Goal: Task Accomplishment & Management: Complete application form

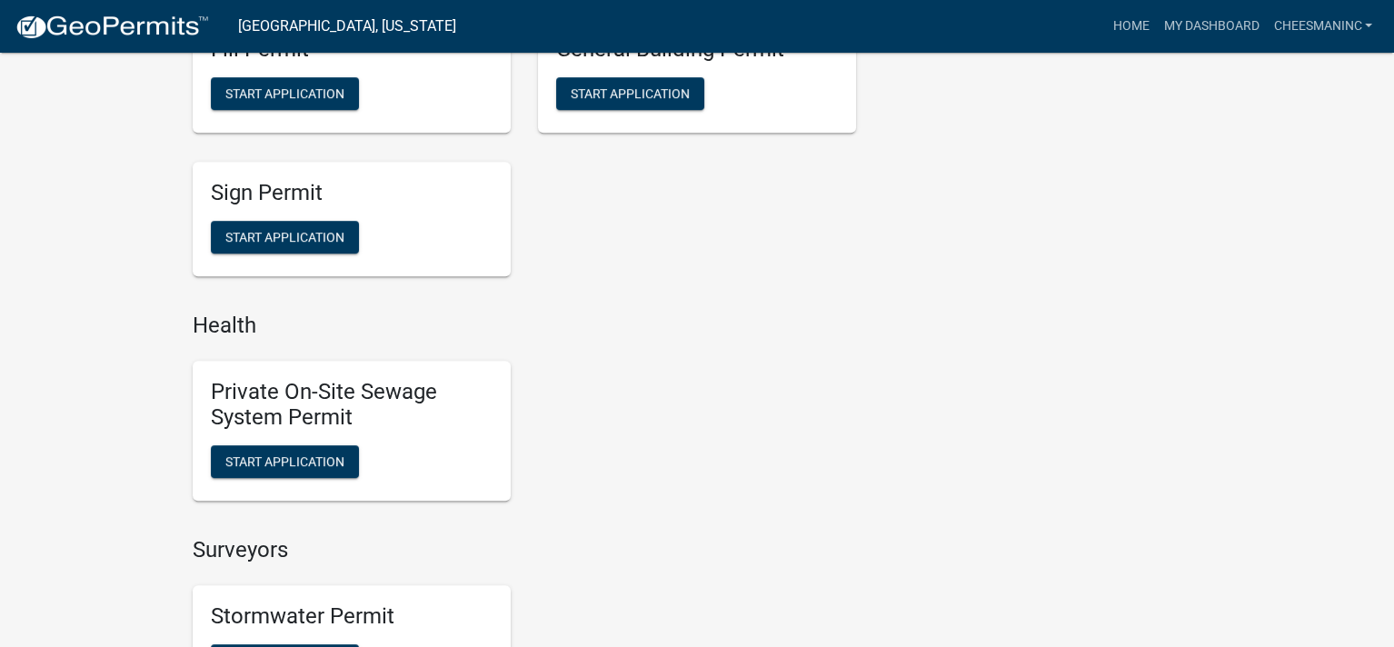
scroll to position [1393, 0]
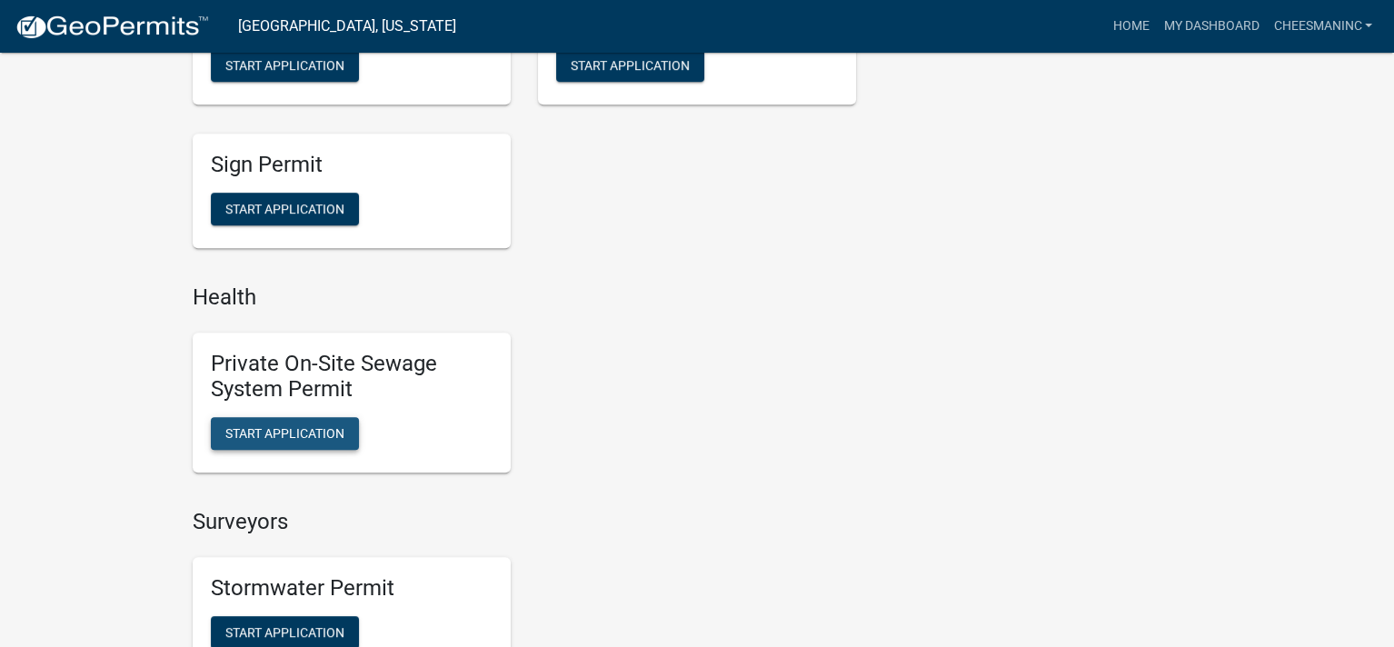
click at [315, 433] on span "Start Application" at bounding box center [284, 433] width 119 height 15
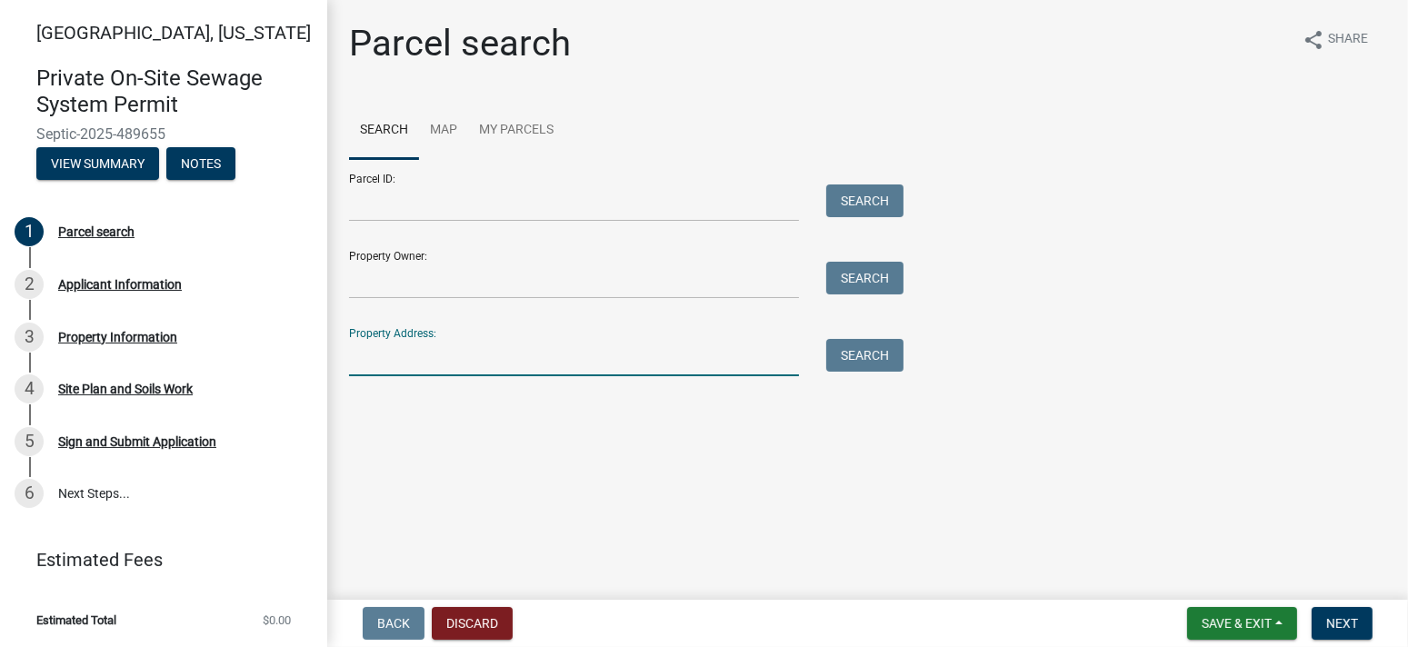
click at [437, 351] on input "Property Address:" at bounding box center [574, 357] width 450 height 37
type input "[STREET_ADDRESS][PERSON_NAME]"
click at [864, 367] on button "Search" at bounding box center [864, 355] width 77 height 33
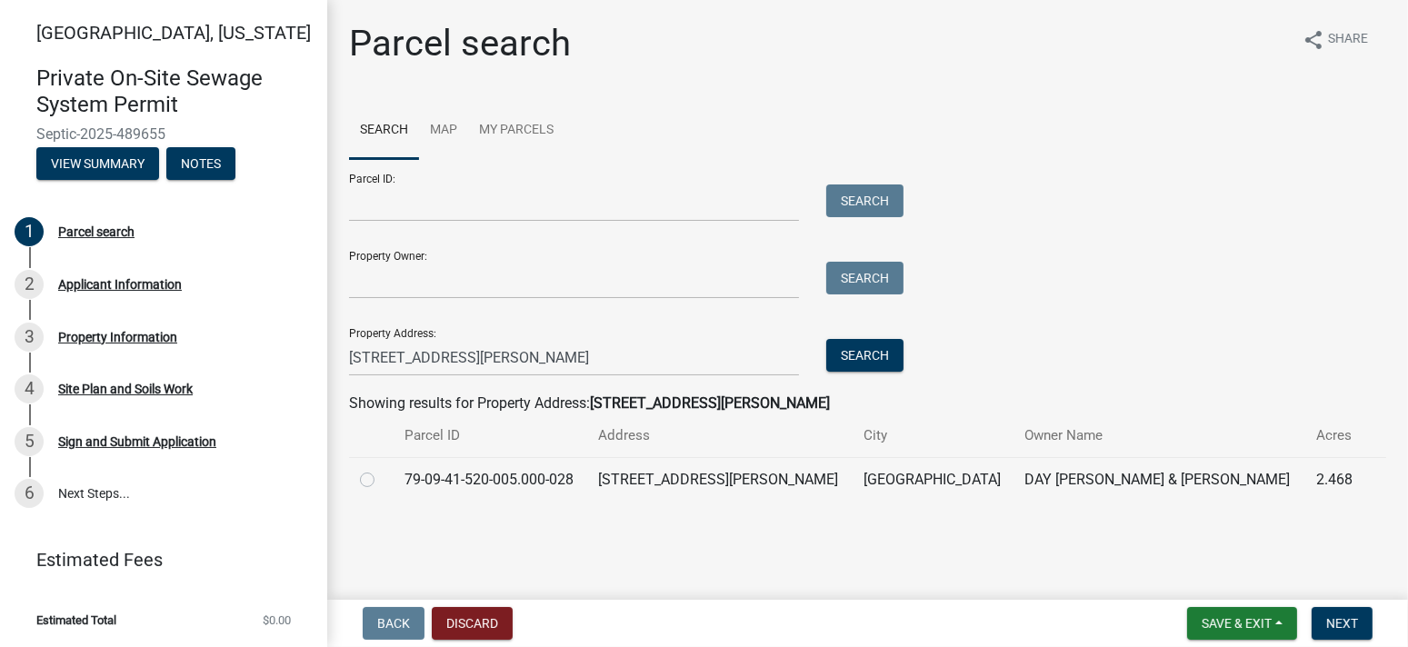
click at [382, 469] on label at bounding box center [382, 469] width 0 height 0
click at [382, 478] on input "radio" at bounding box center [388, 475] width 12 height 12
radio input "true"
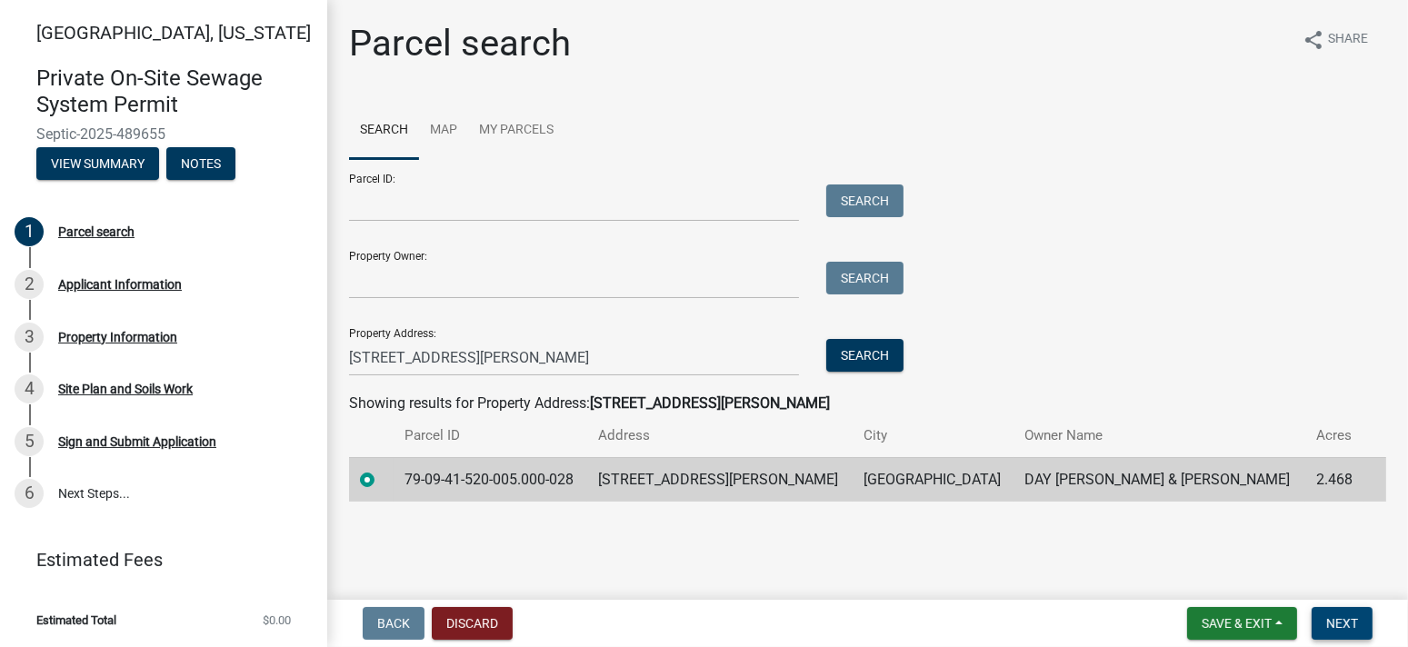
click at [1333, 622] on span "Next" at bounding box center [1342, 623] width 32 height 15
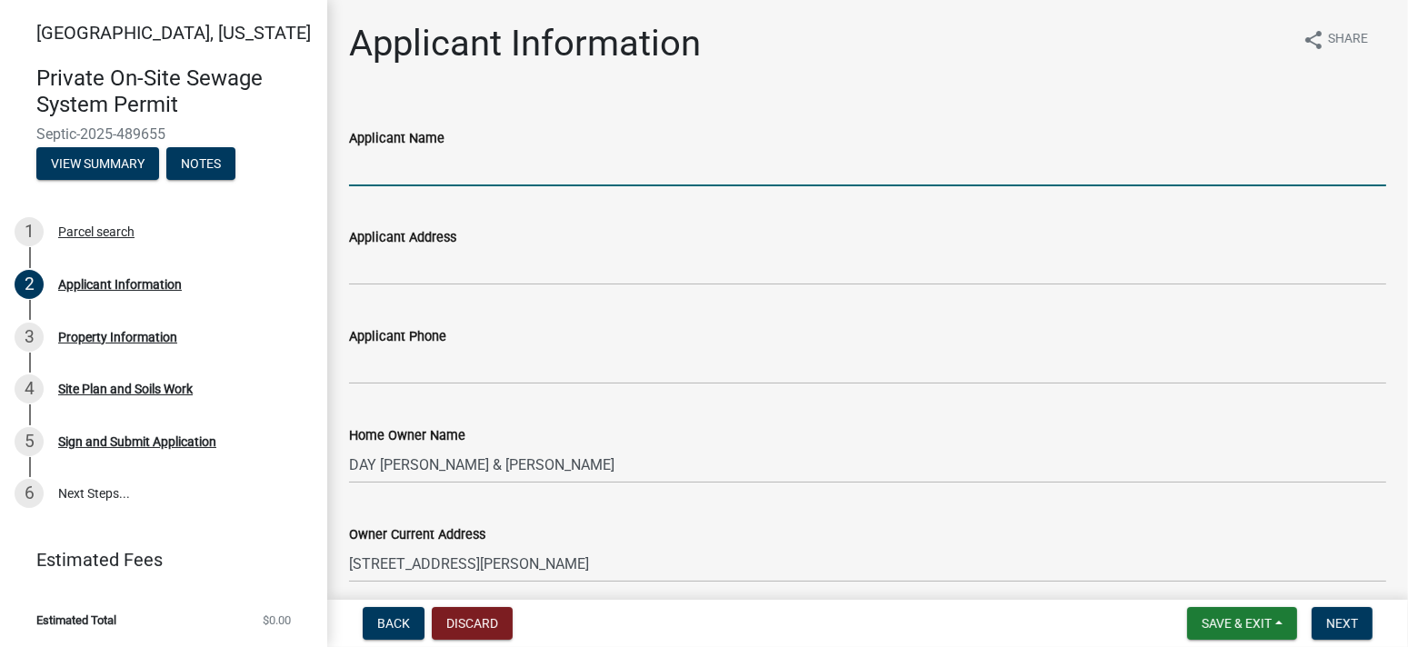
click at [403, 163] on input "Applicant Name" at bounding box center [867, 167] width 1037 height 37
type input "[PERSON_NAME] Inc"
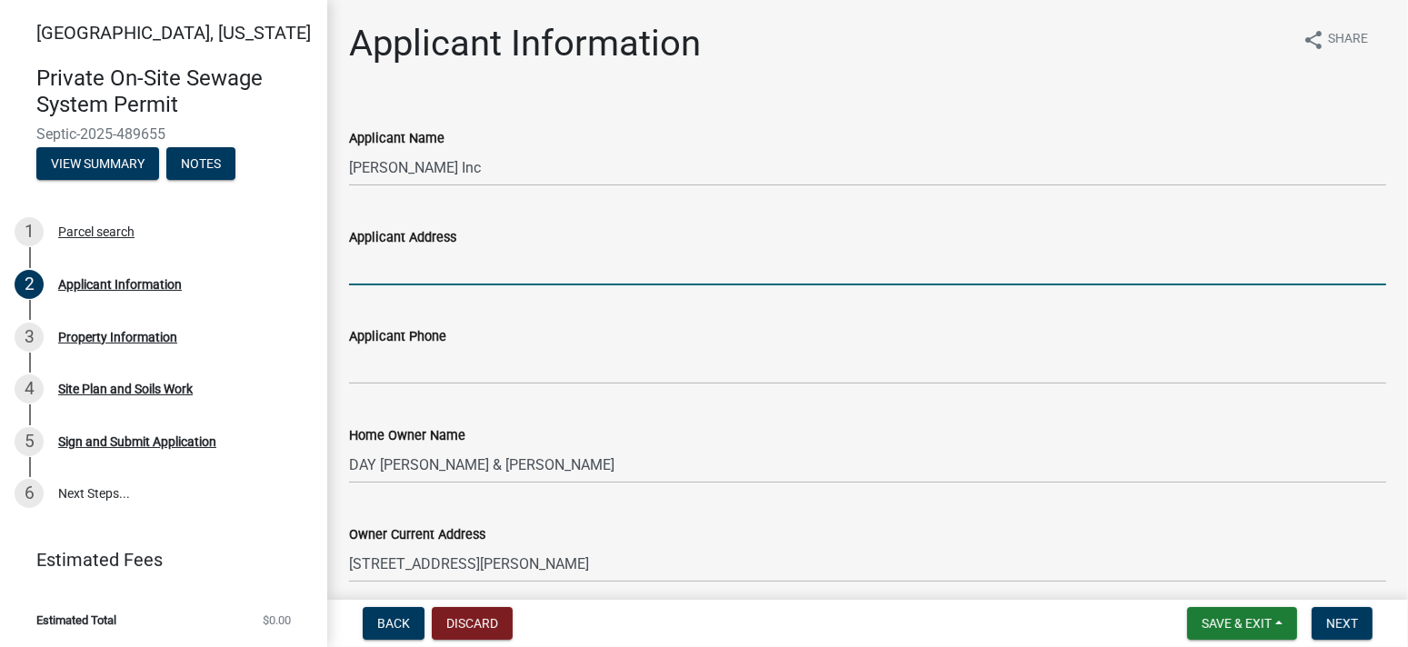
click at [443, 265] on input "Applicant Address" at bounding box center [867, 266] width 1037 height 37
type input "PO Box 10"
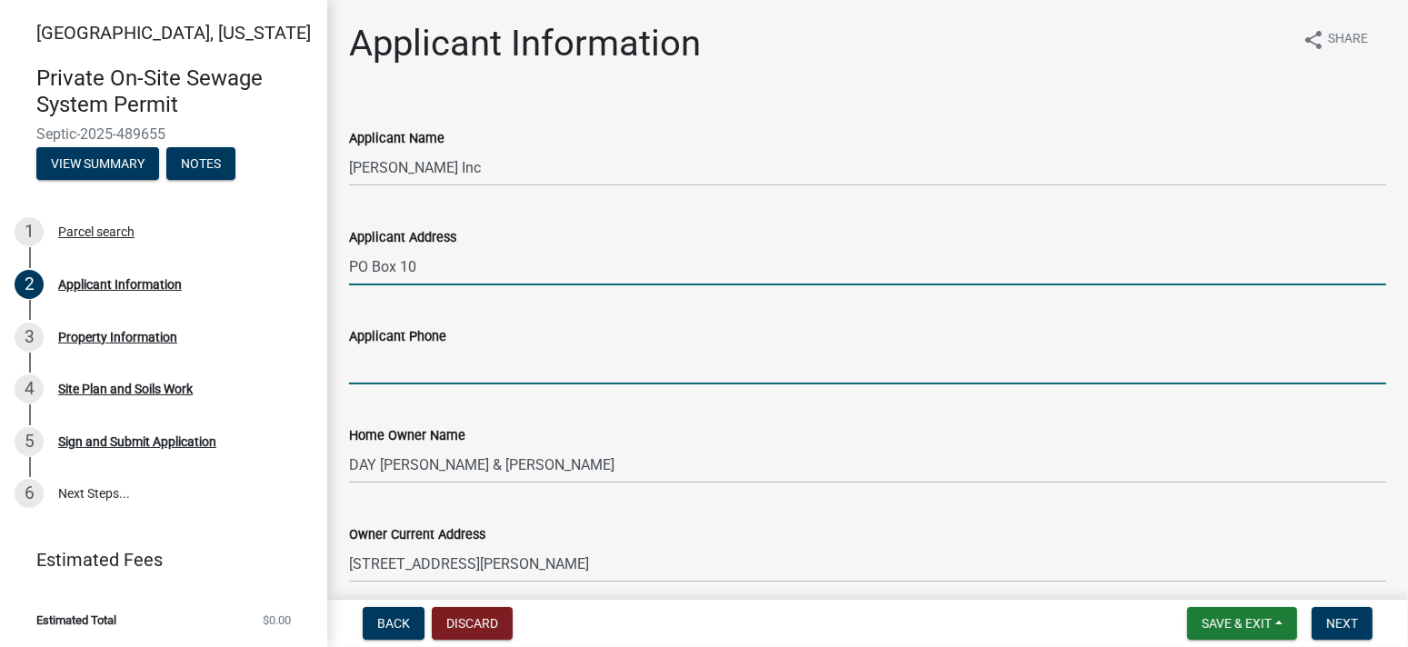
type input "7655722550"
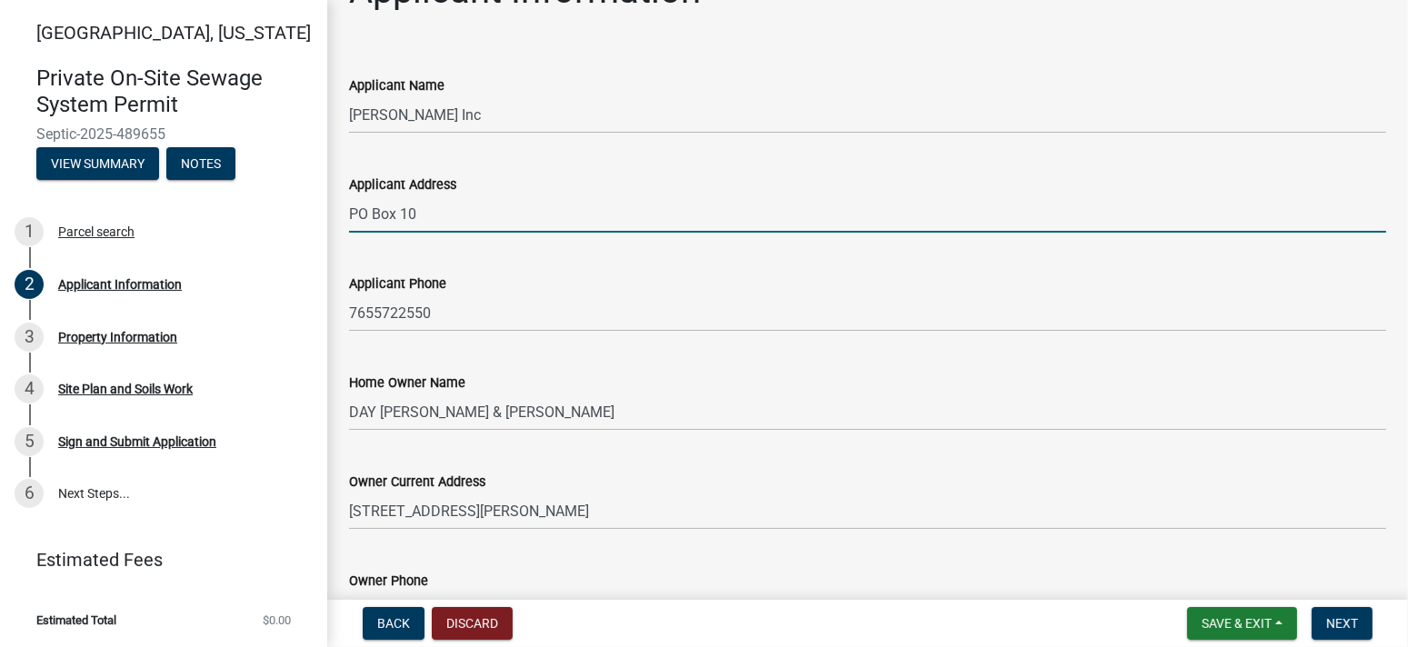
scroll to position [303, 0]
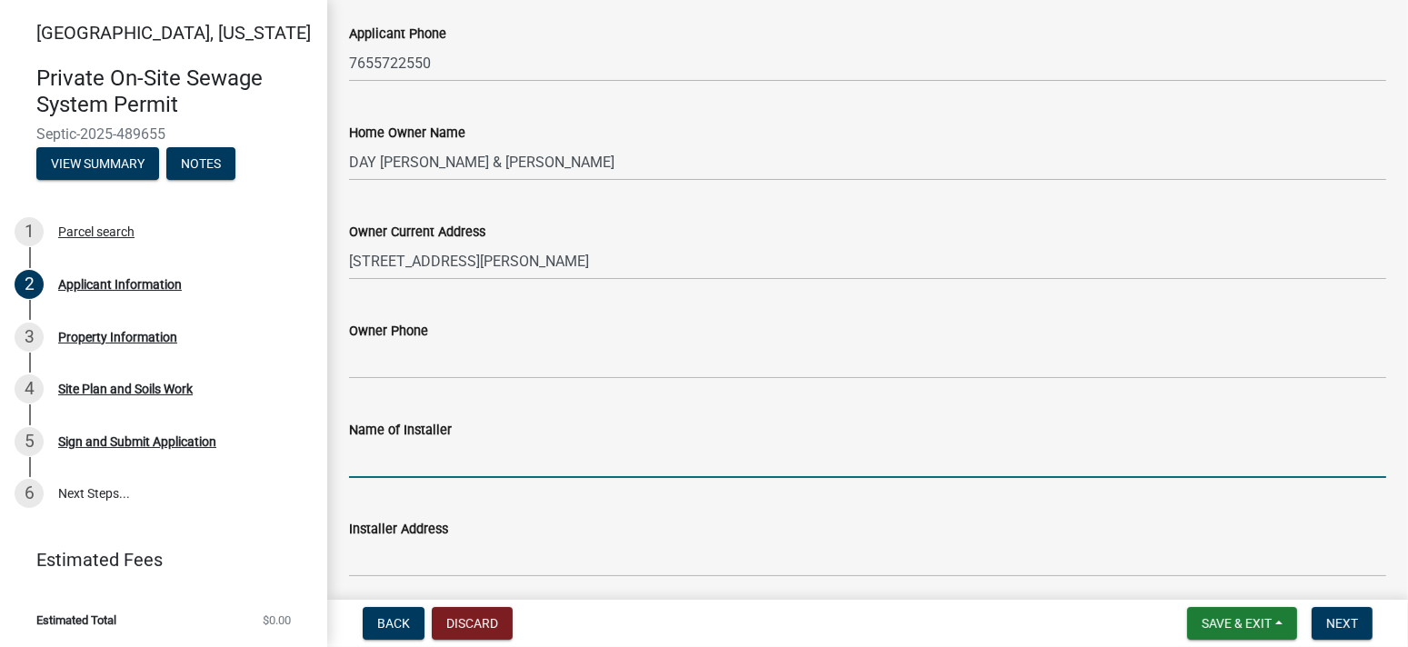
click at [434, 466] on input "Name of Installer" at bounding box center [867, 459] width 1037 height 37
type input "[PERSON_NAME] Inc"
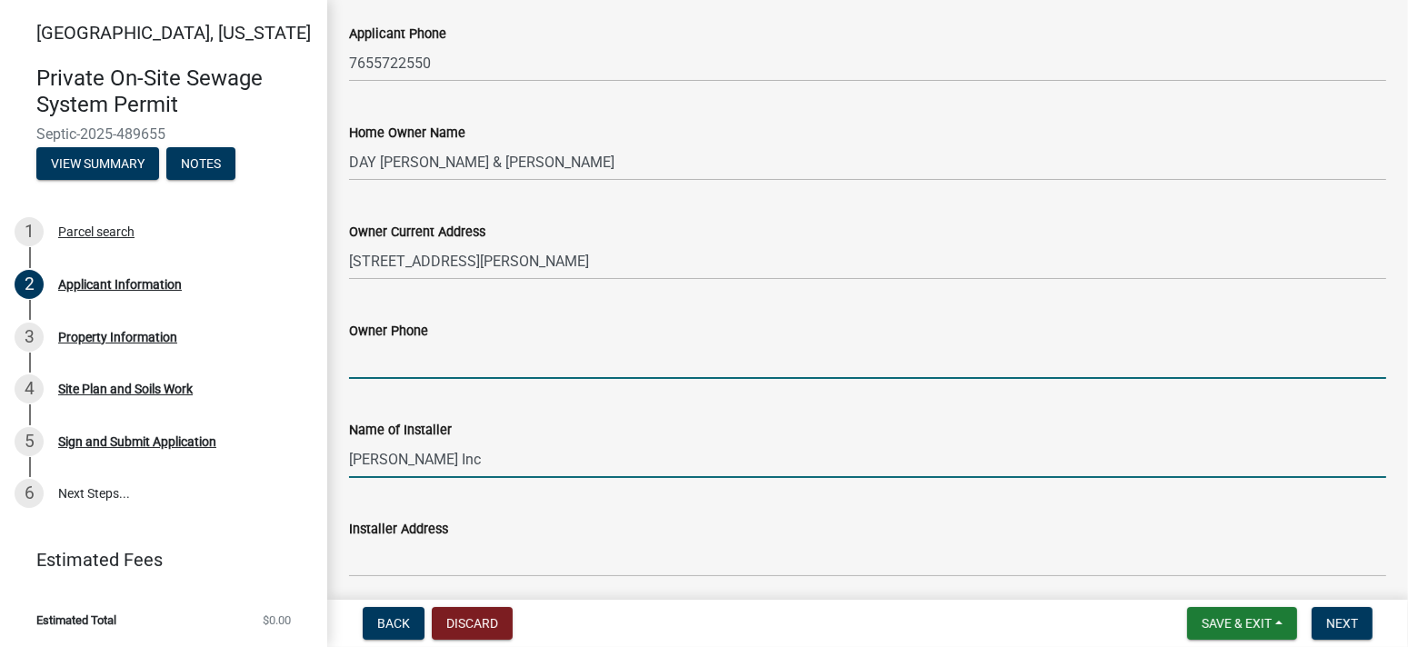
type input "7655722550"
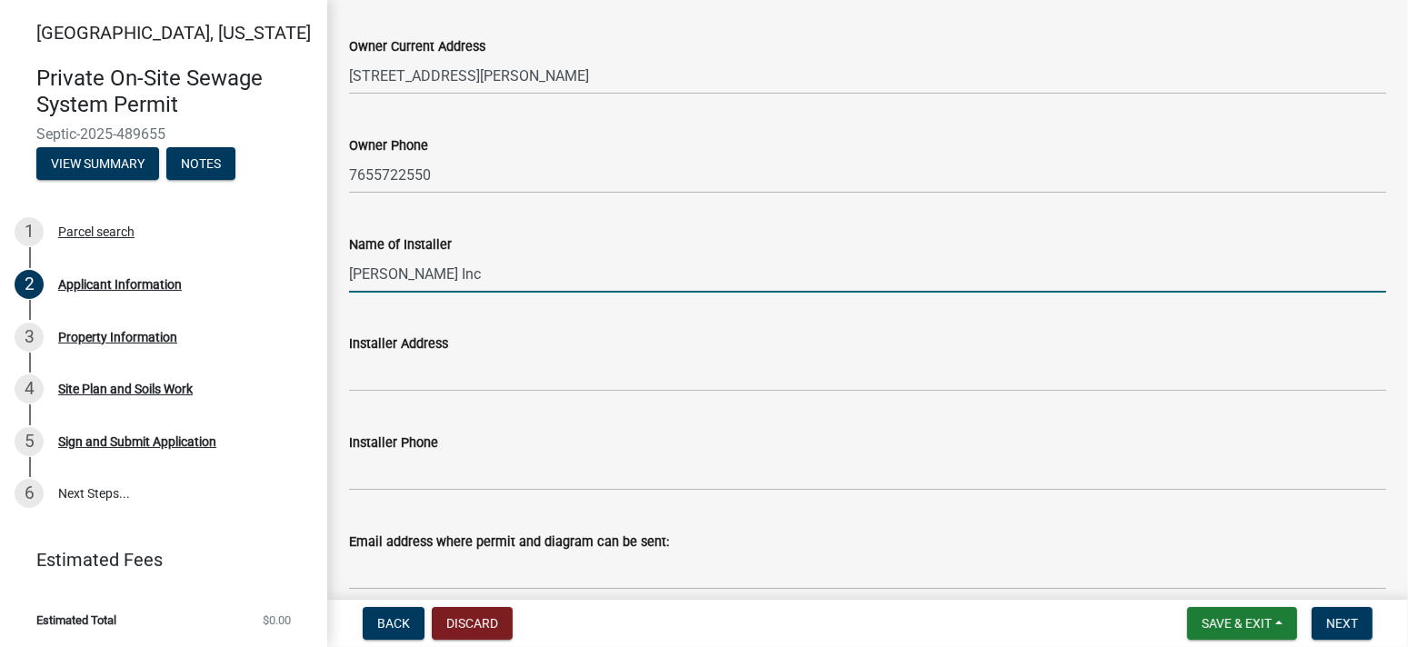
scroll to position [570, 0]
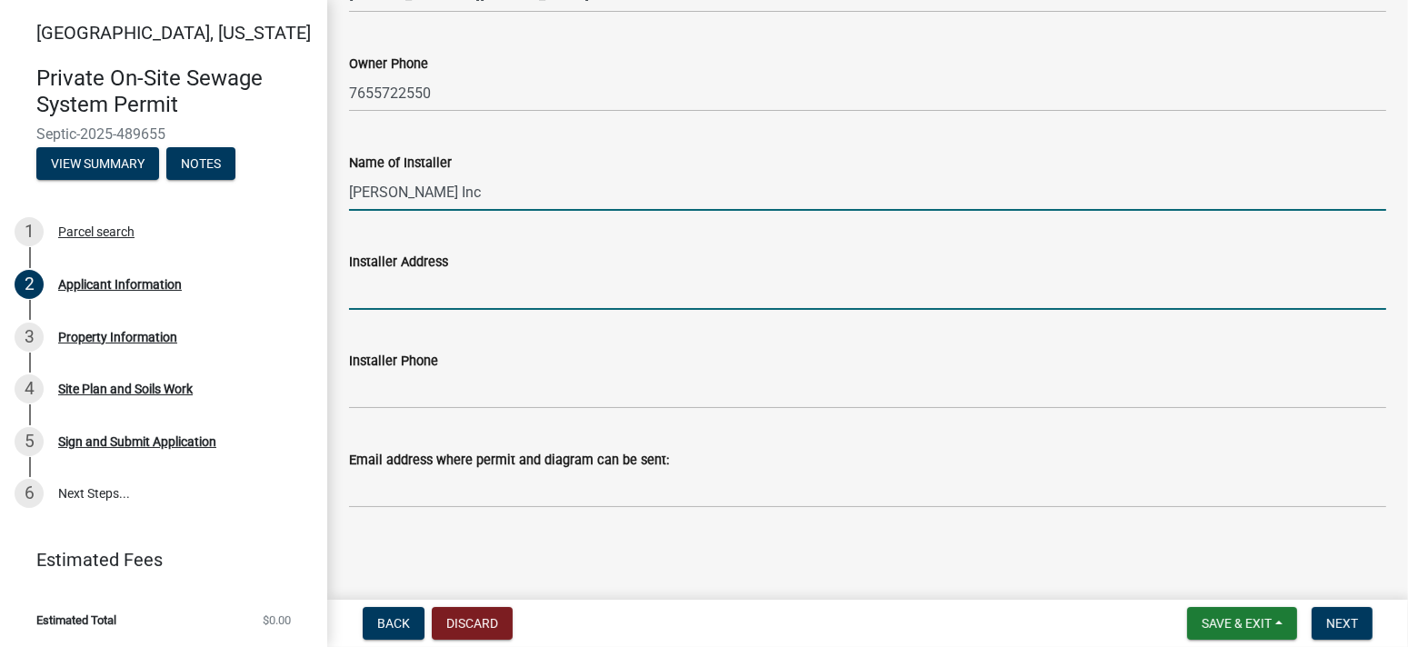
click at [445, 299] on input "Installer Address" at bounding box center [867, 291] width 1037 height 37
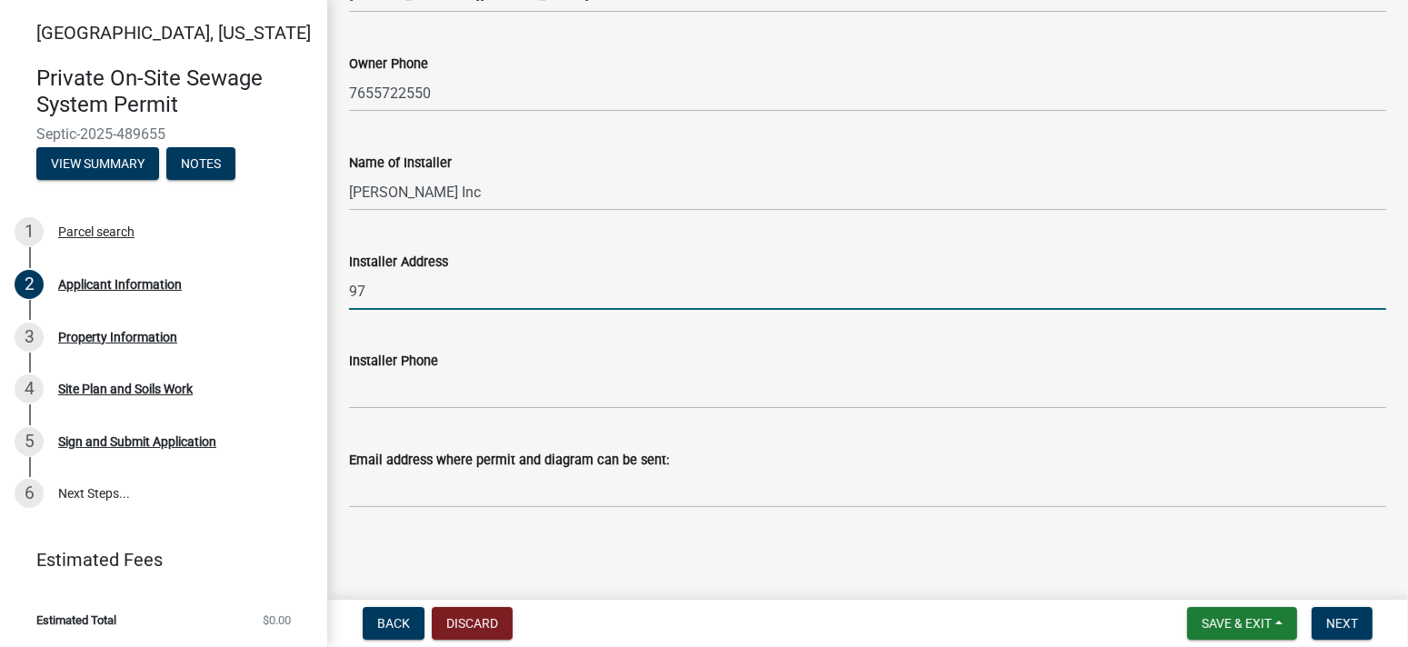
type input "9"
click at [447, 287] on input "Installer Address" at bounding box center [867, 291] width 1037 height 37
type input "PO Box 10"
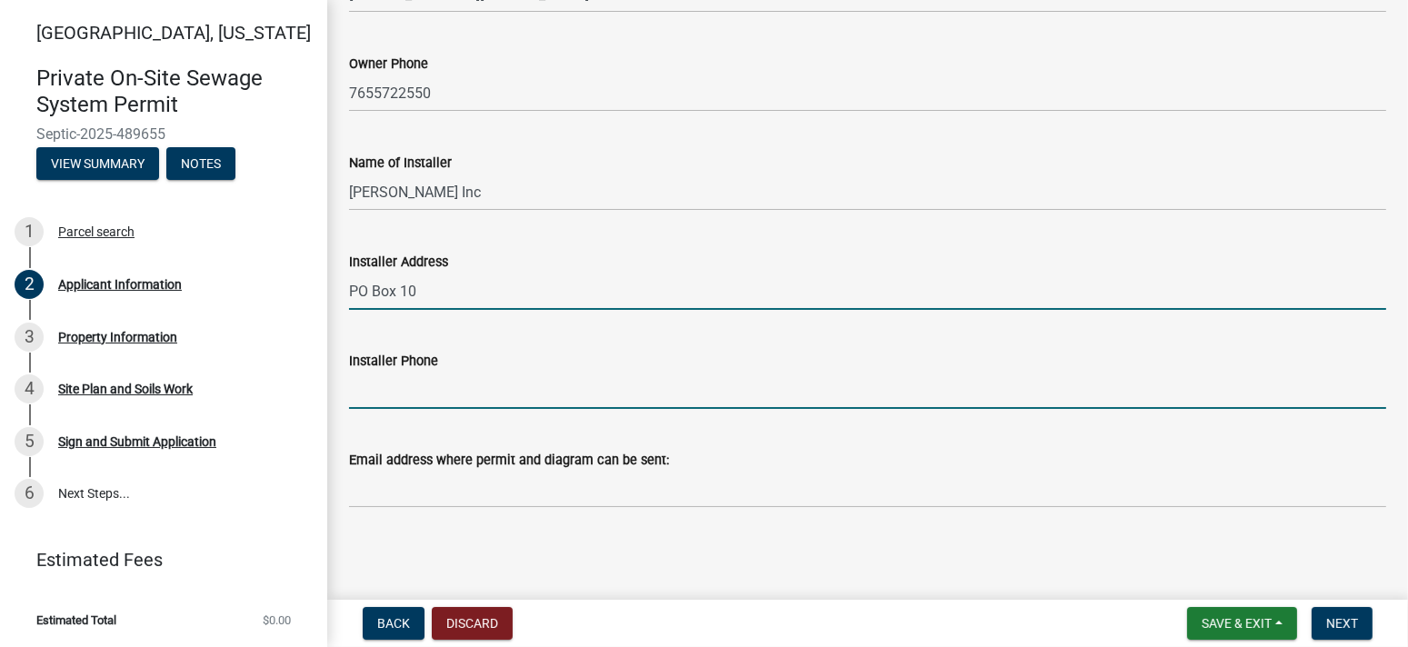
type input "7655722550"
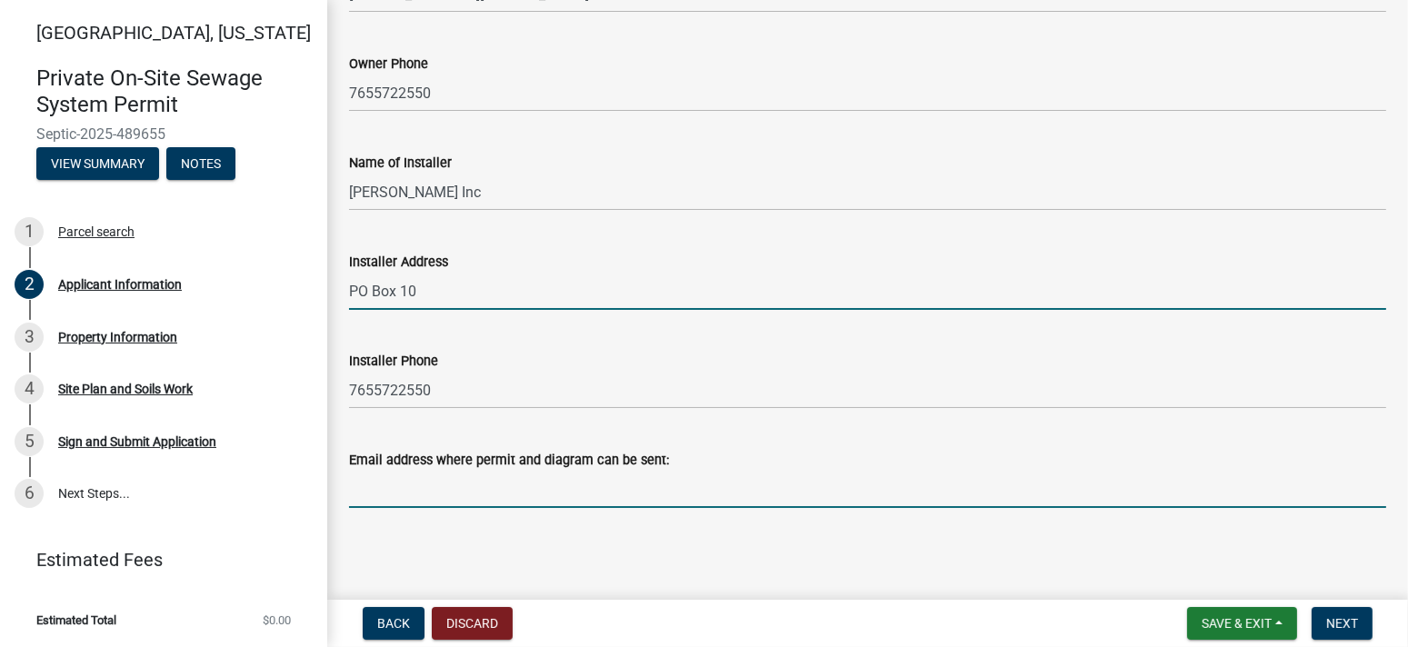
click at [421, 491] on input "Email address where permit and diagram can be sent:" at bounding box center [867, 489] width 1037 height 37
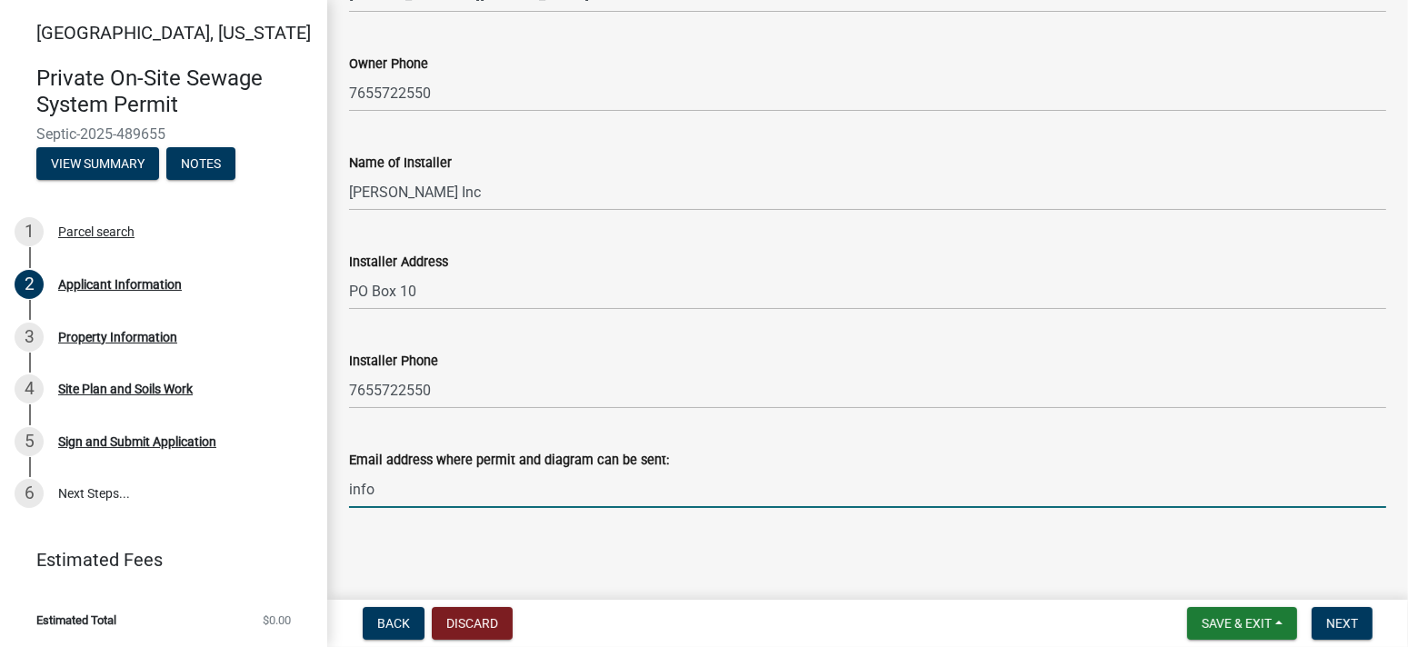
type input "[EMAIL_ADDRESS][DOMAIN_NAME]"
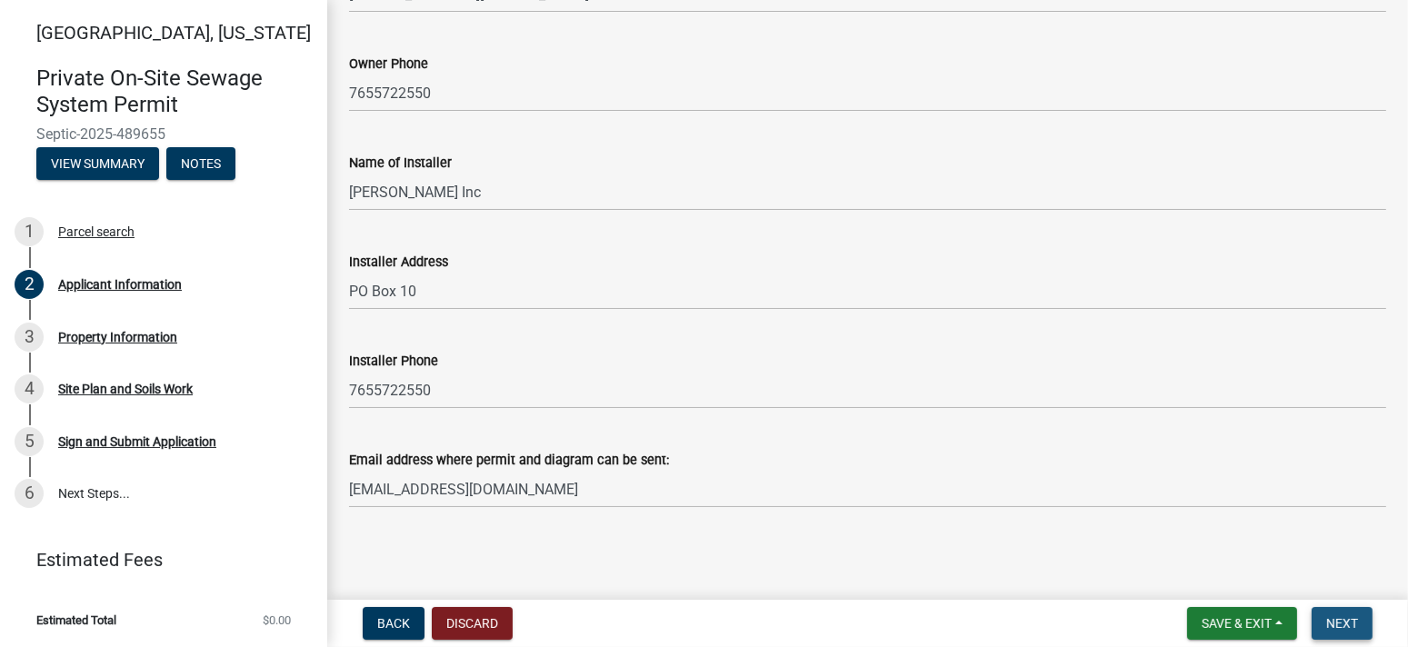
click at [1345, 618] on span "Next" at bounding box center [1342, 623] width 32 height 15
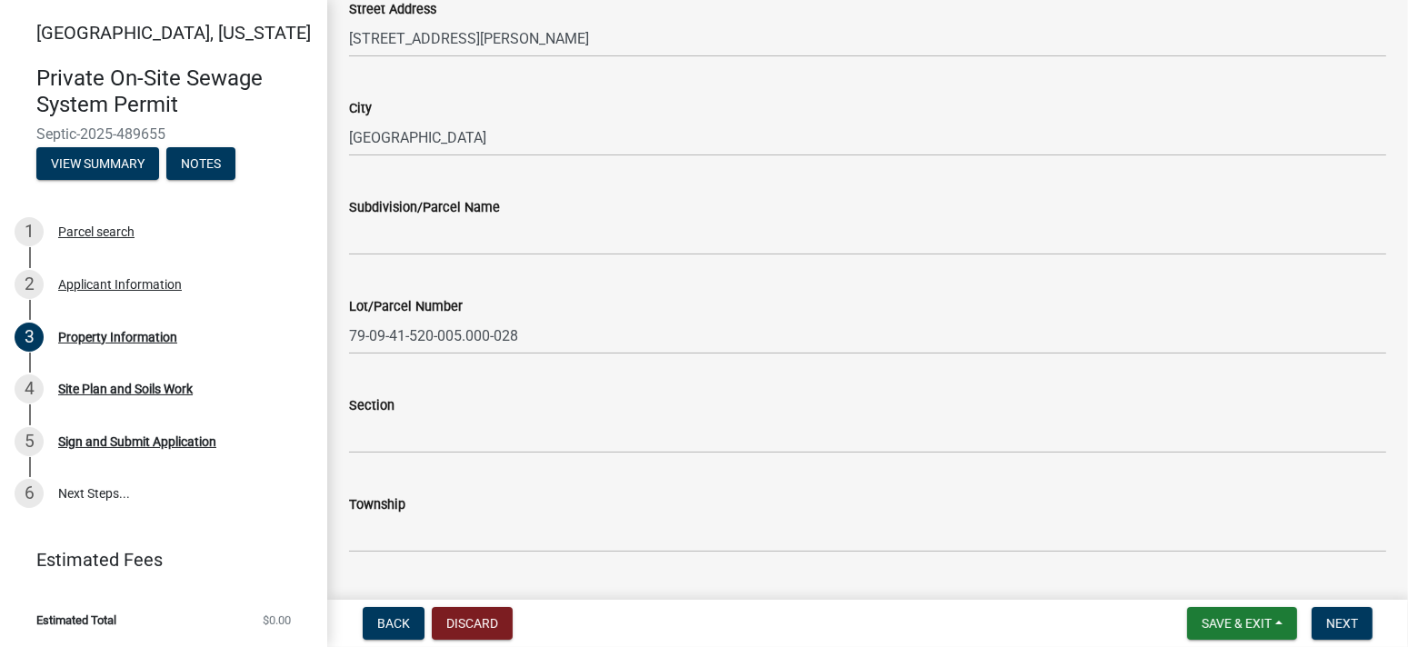
scroll to position [182, 0]
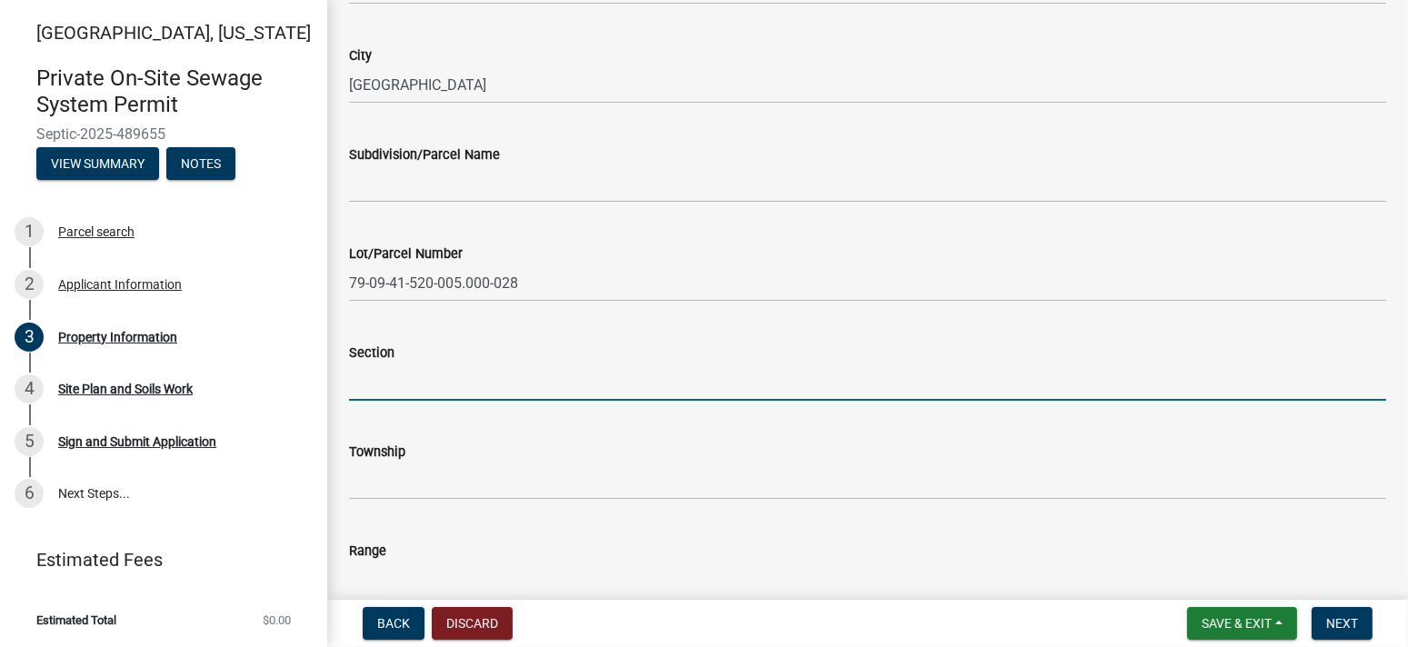
click at [417, 373] on input "Section" at bounding box center [867, 382] width 1037 height 37
type input "1"
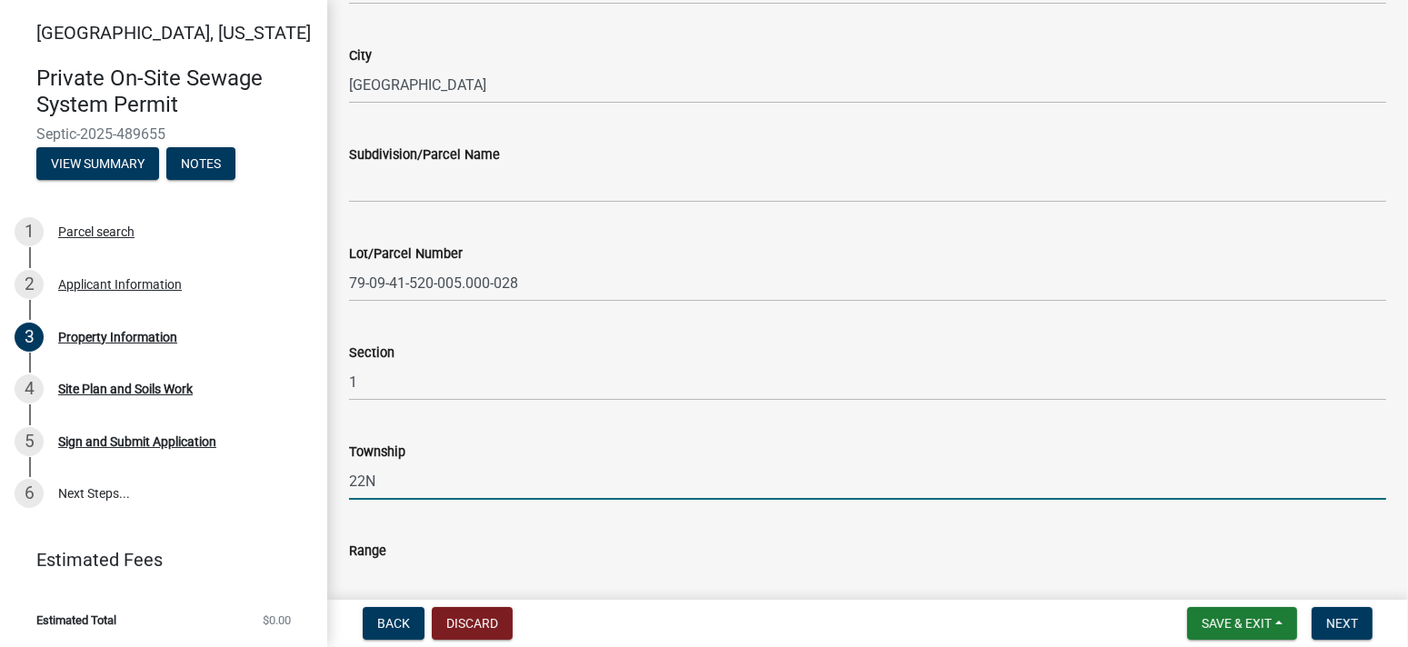
type input "22N"
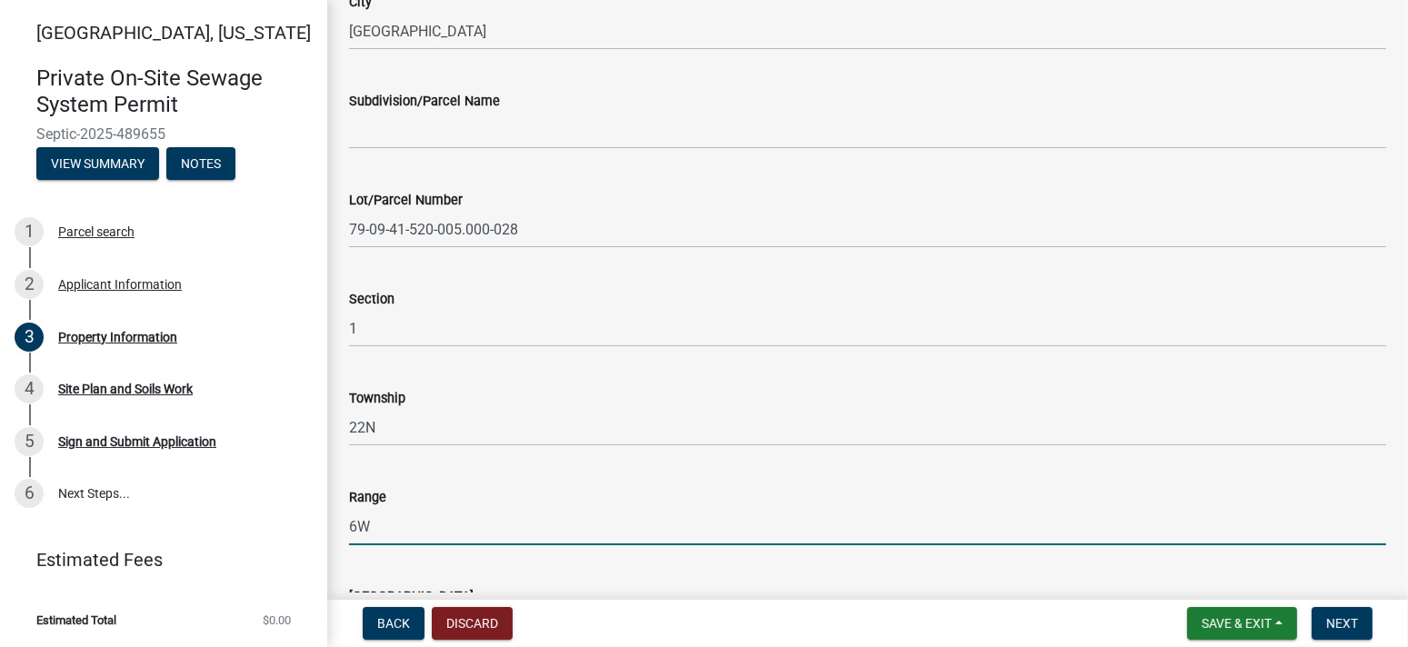
scroll to position [490, 0]
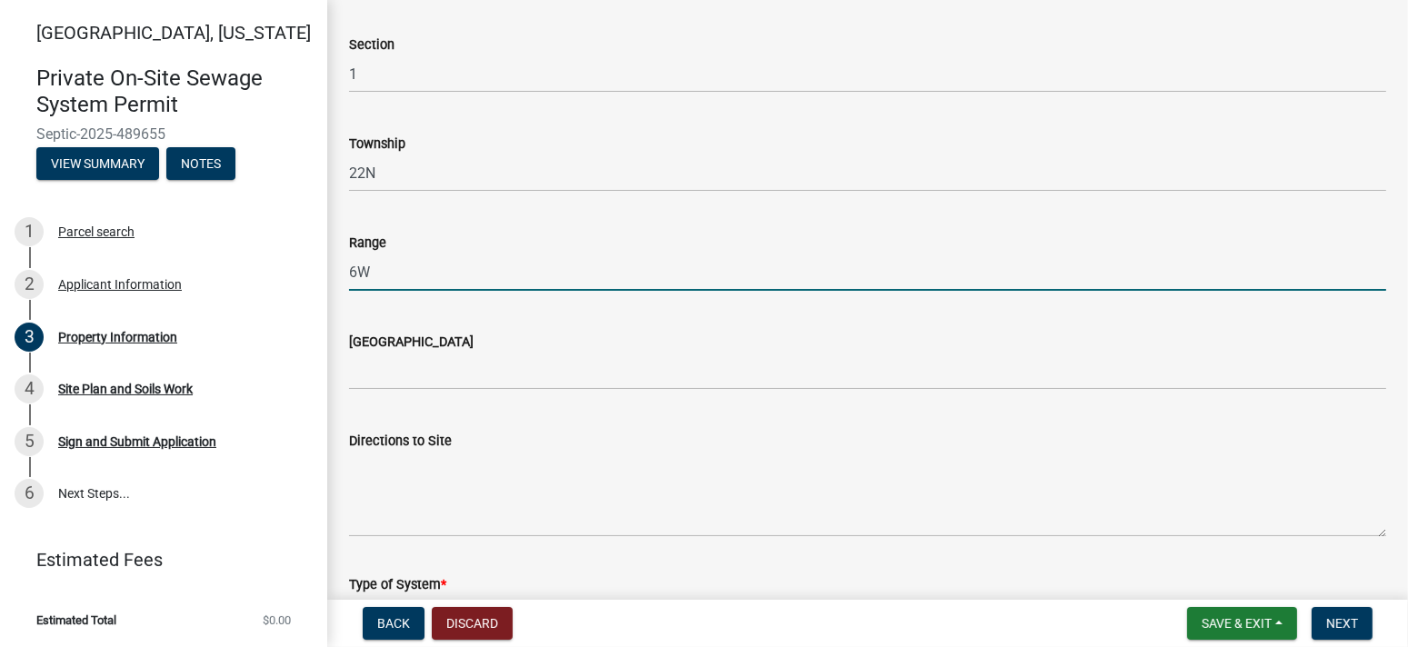
type input "6W"
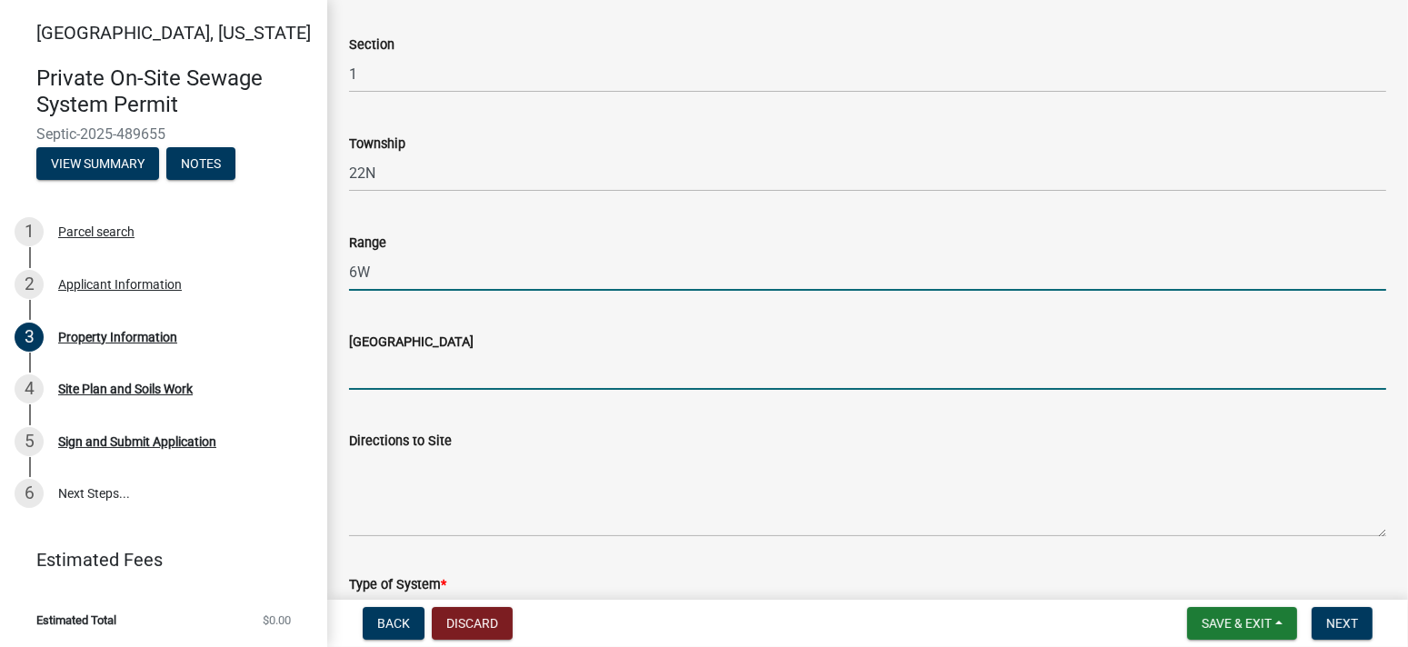
click at [448, 384] on input "[GEOGRAPHIC_DATA]" at bounding box center [867, 371] width 1037 height 37
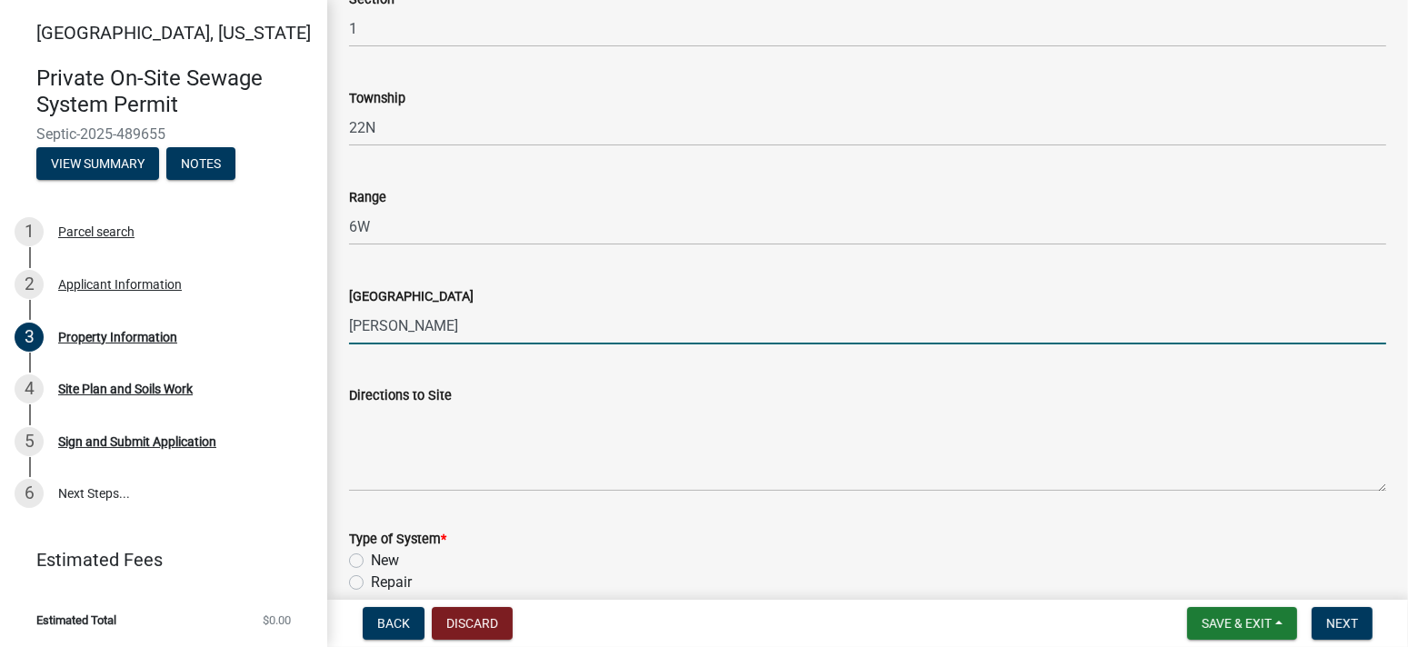
scroll to position [794, 0]
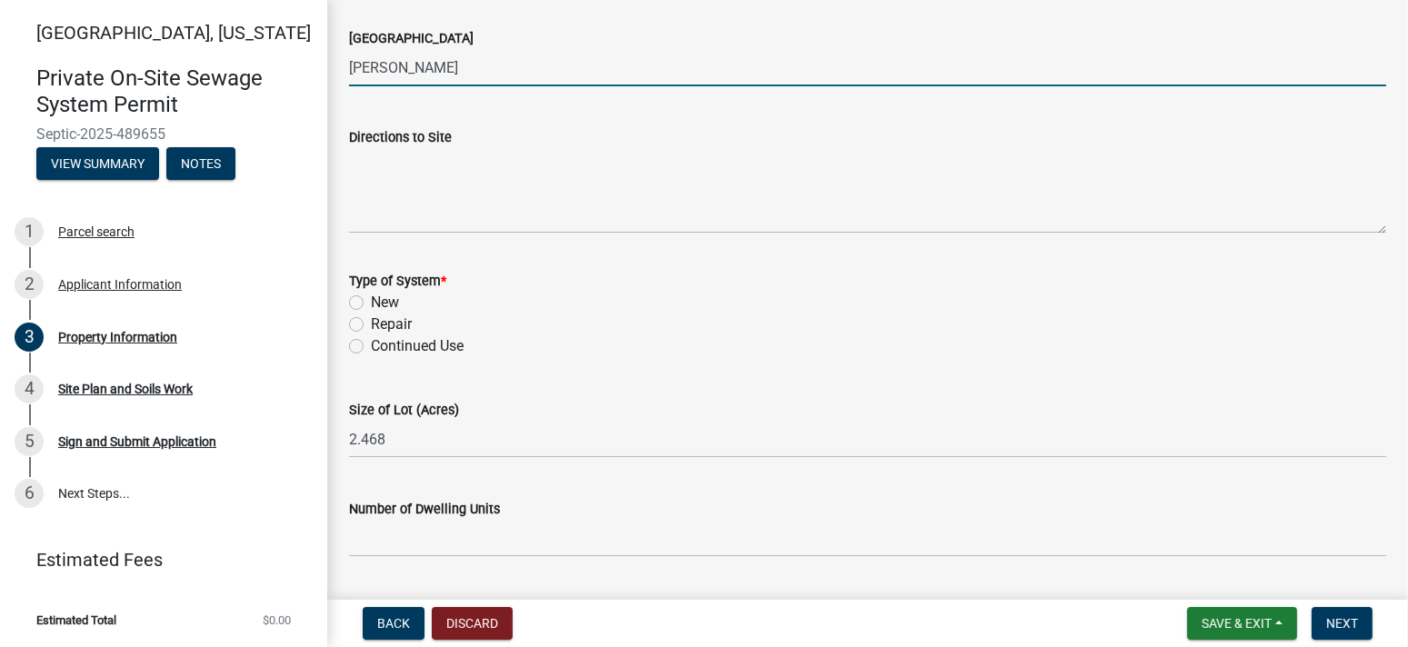
type input "[PERSON_NAME]"
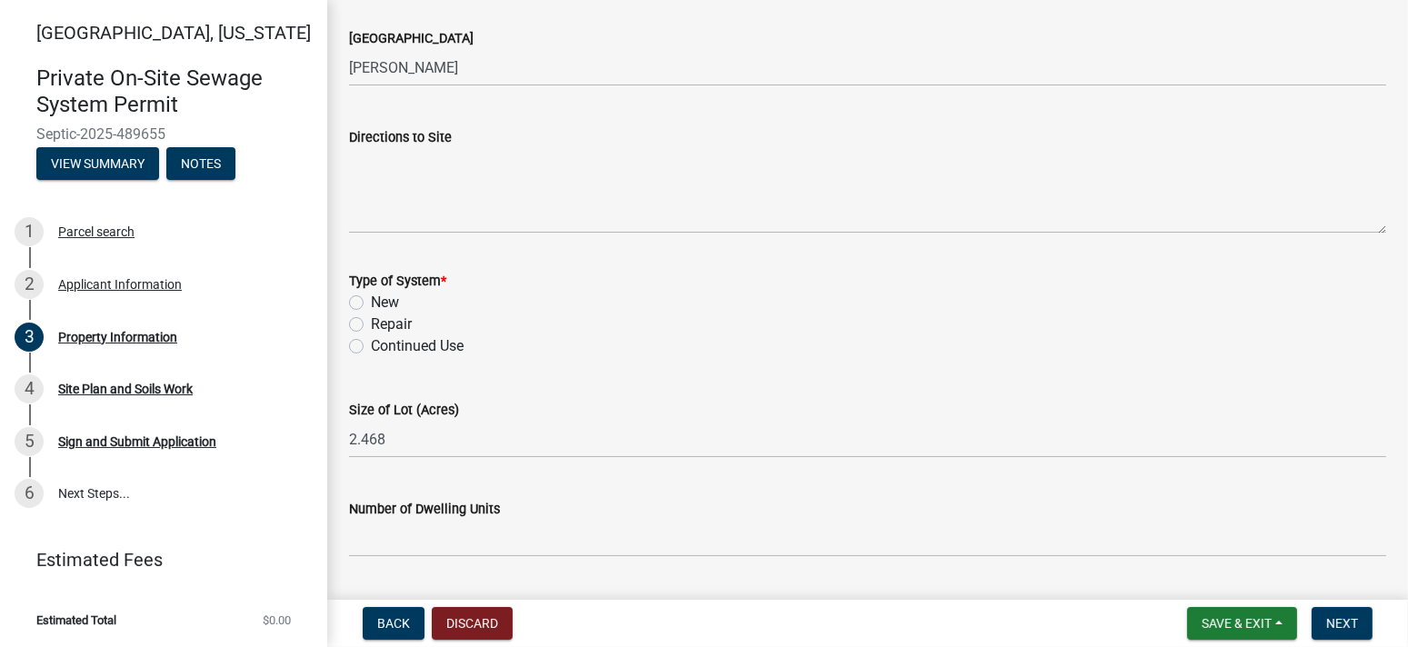
click at [371, 322] on label "Repair" at bounding box center [391, 325] width 41 height 22
click at [371, 322] on input "Repair" at bounding box center [377, 320] width 12 height 12
radio input "true"
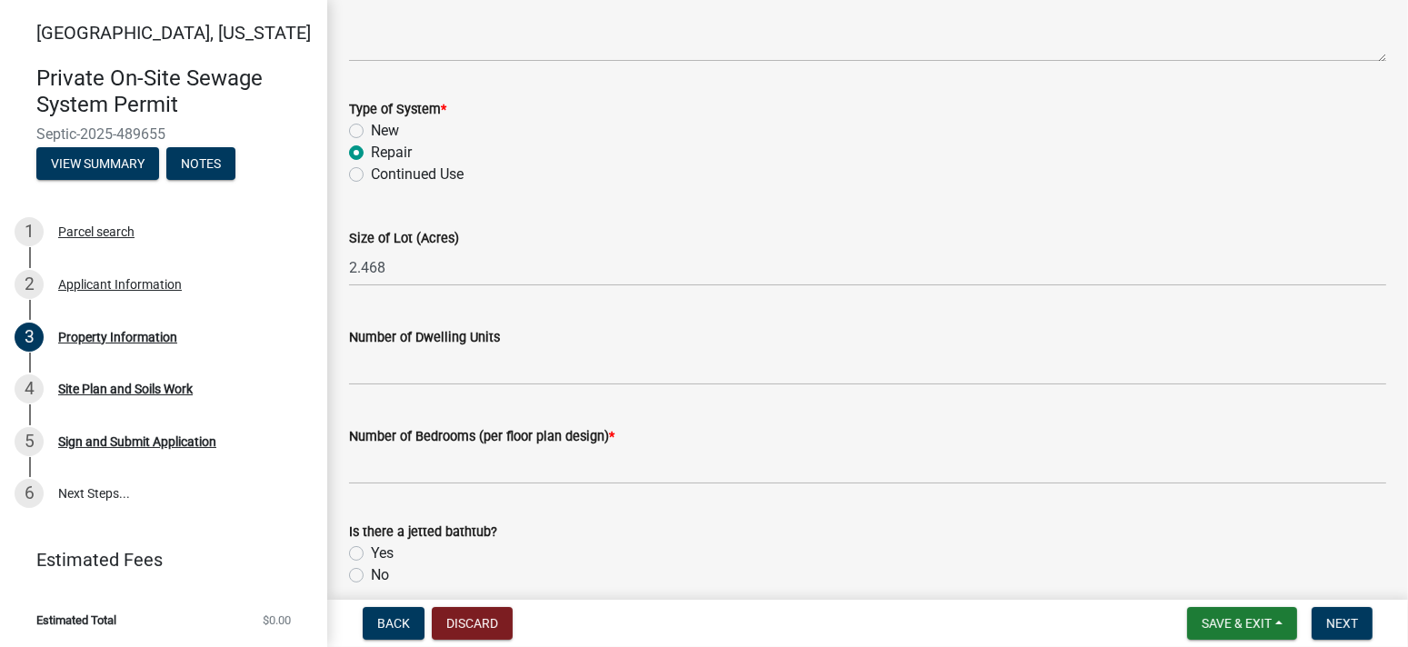
scroll to position [975, 0]
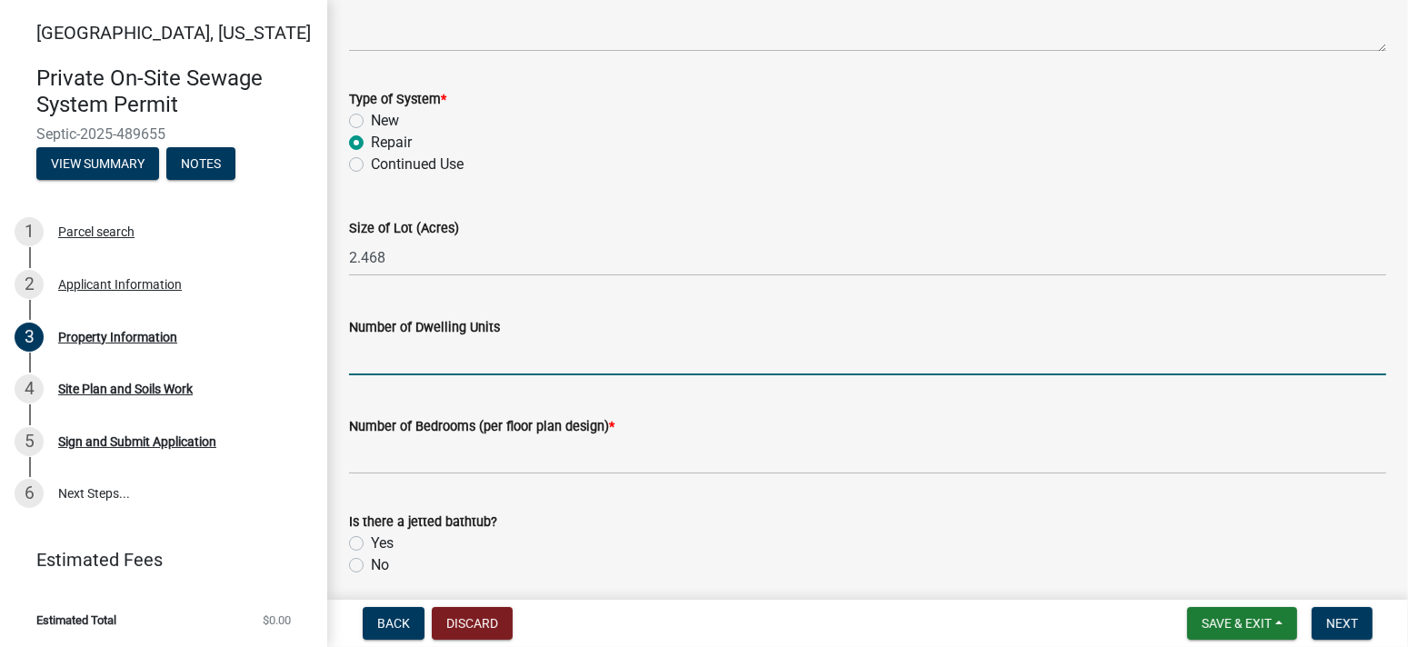
click at [394, 358] on input "Number of Dwelling Units" at bounding box center [867, 356] width 1037 height 37
type input "1"
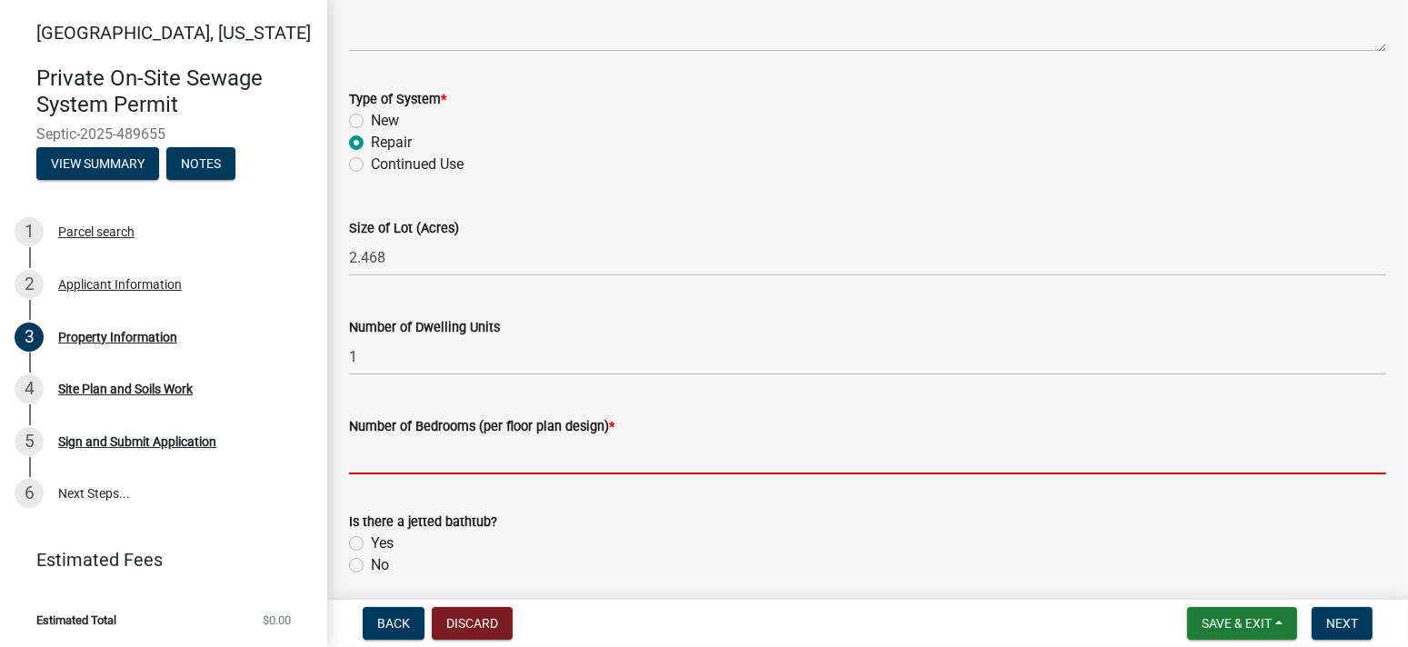
click at [407, 443] on input "Number of Bedrooms (per floor plan design) *" at bounding box center [867, 455] width 1037 height 37
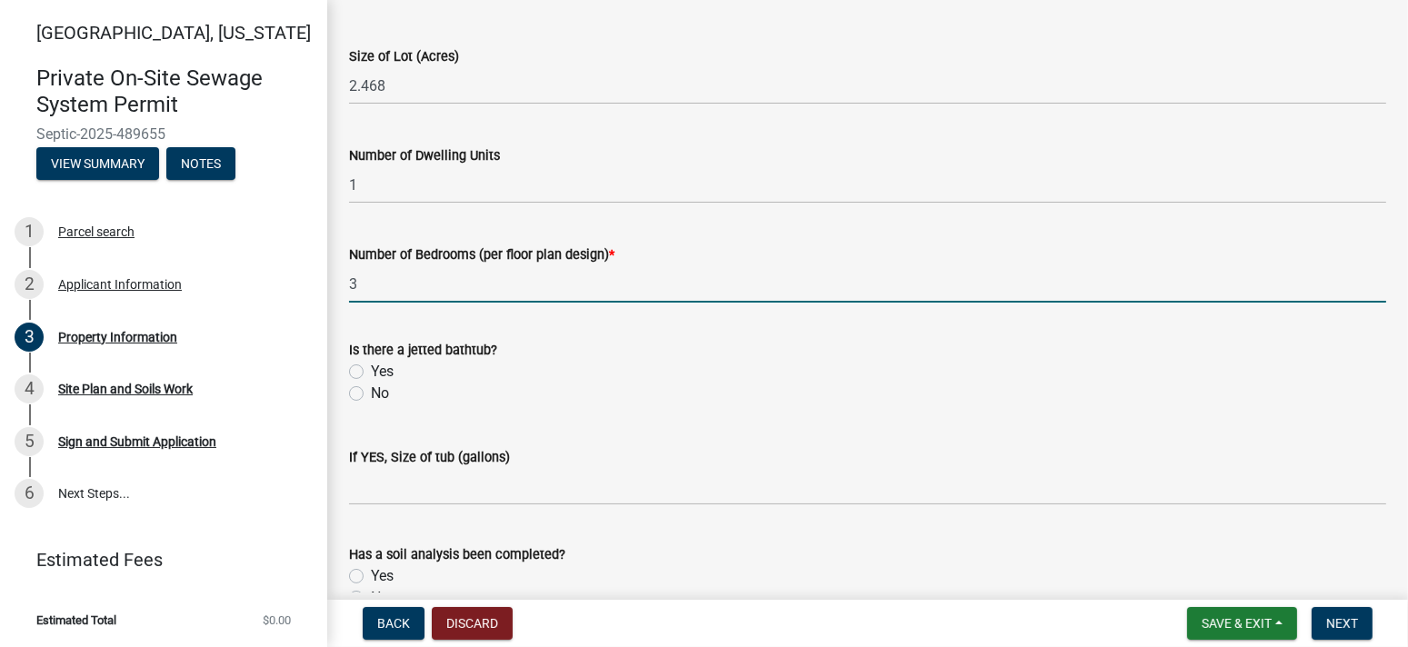
scroll to position [1157, 0]
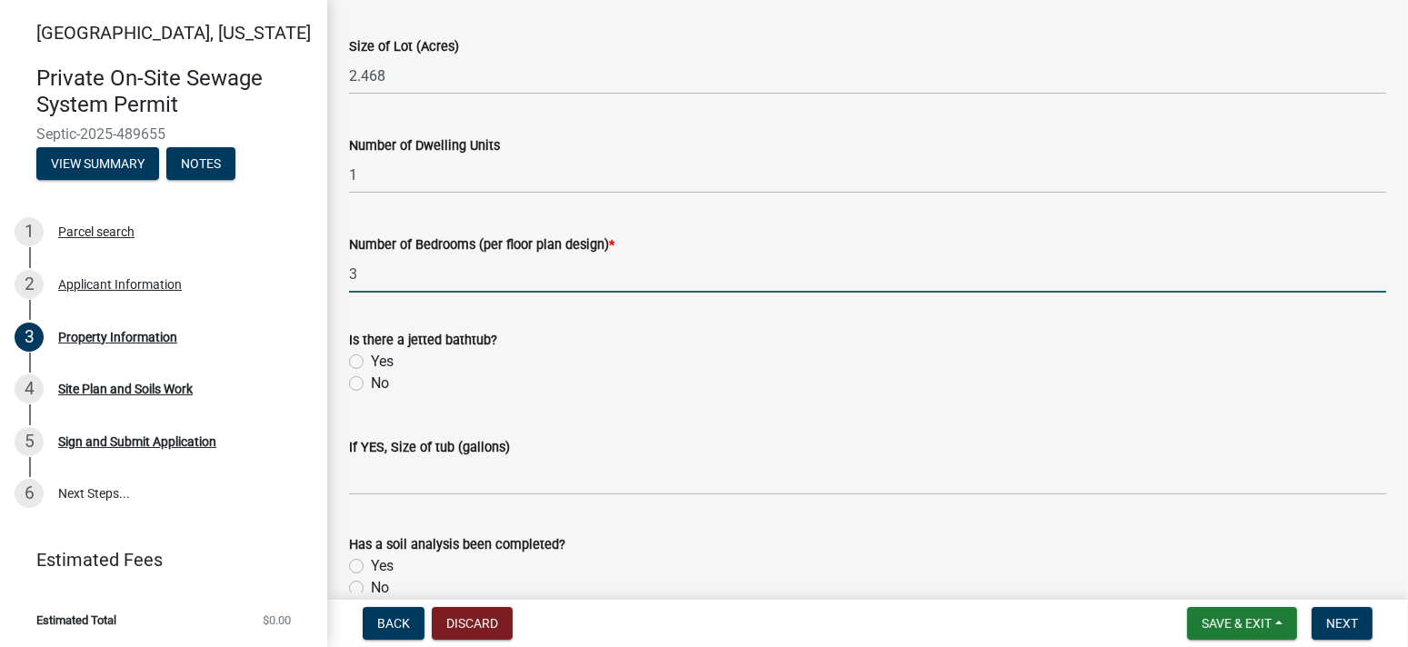
type input "3"
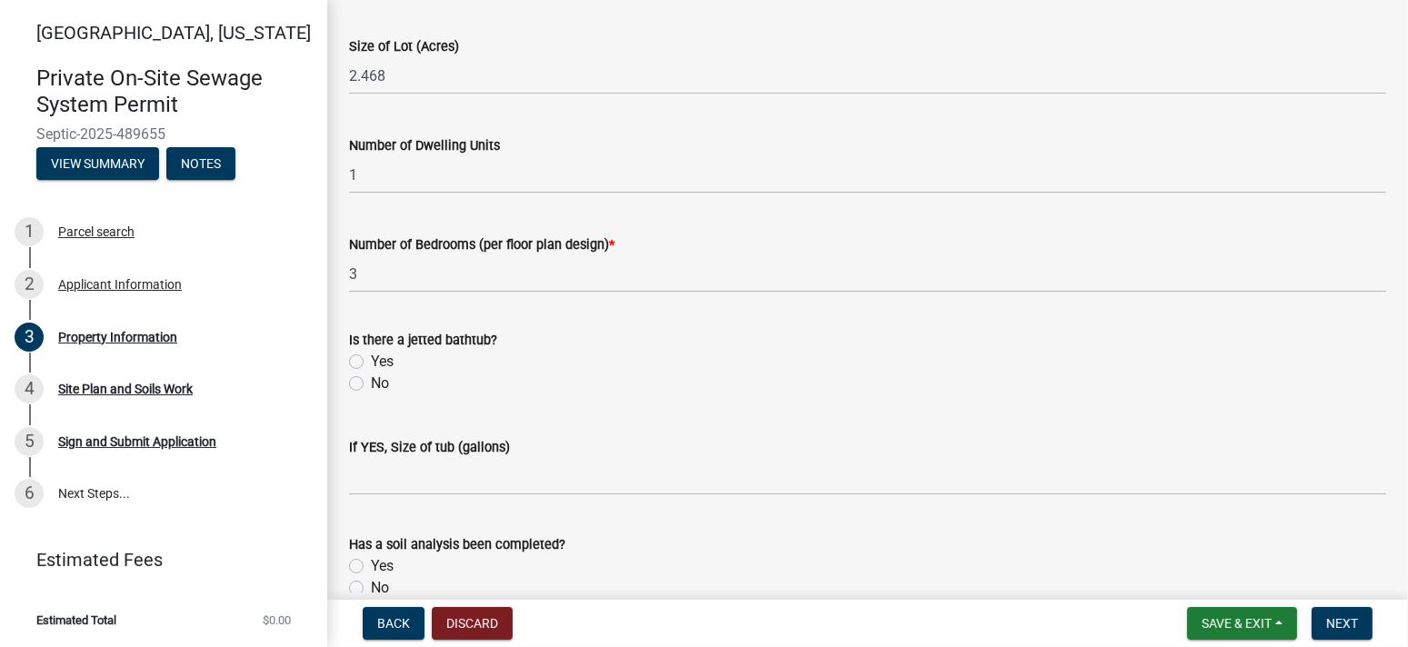
click at [371, 381] on label "No" at bounding box center [380, 384] width 18 height 22
click at [371, 381] on input "No" at bounding box center [377, 379] width 12 height 12
radio input "true"
click at [371, 562] on label "Yes" at bounding box center [382, 566] width 23 height 22
click at [371, 562] on input "Yes" at bounding box center [377, 561] width 12 height 12
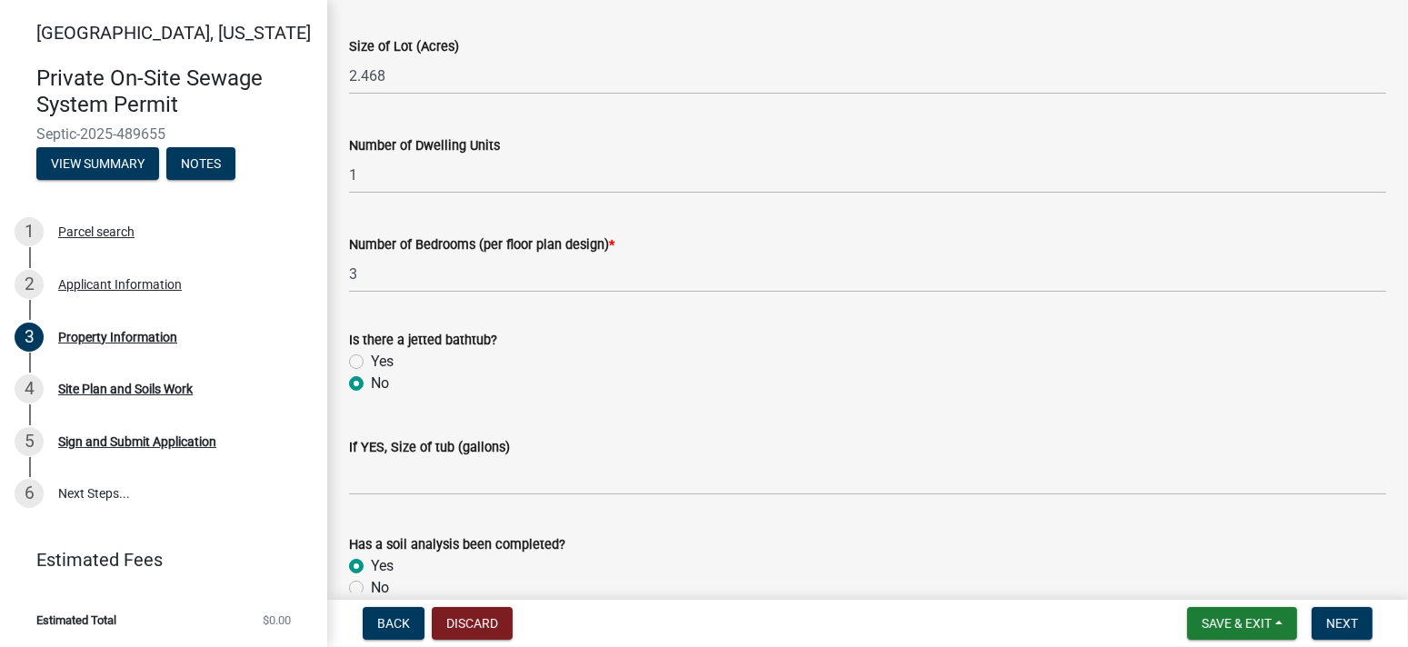
radio input "true"
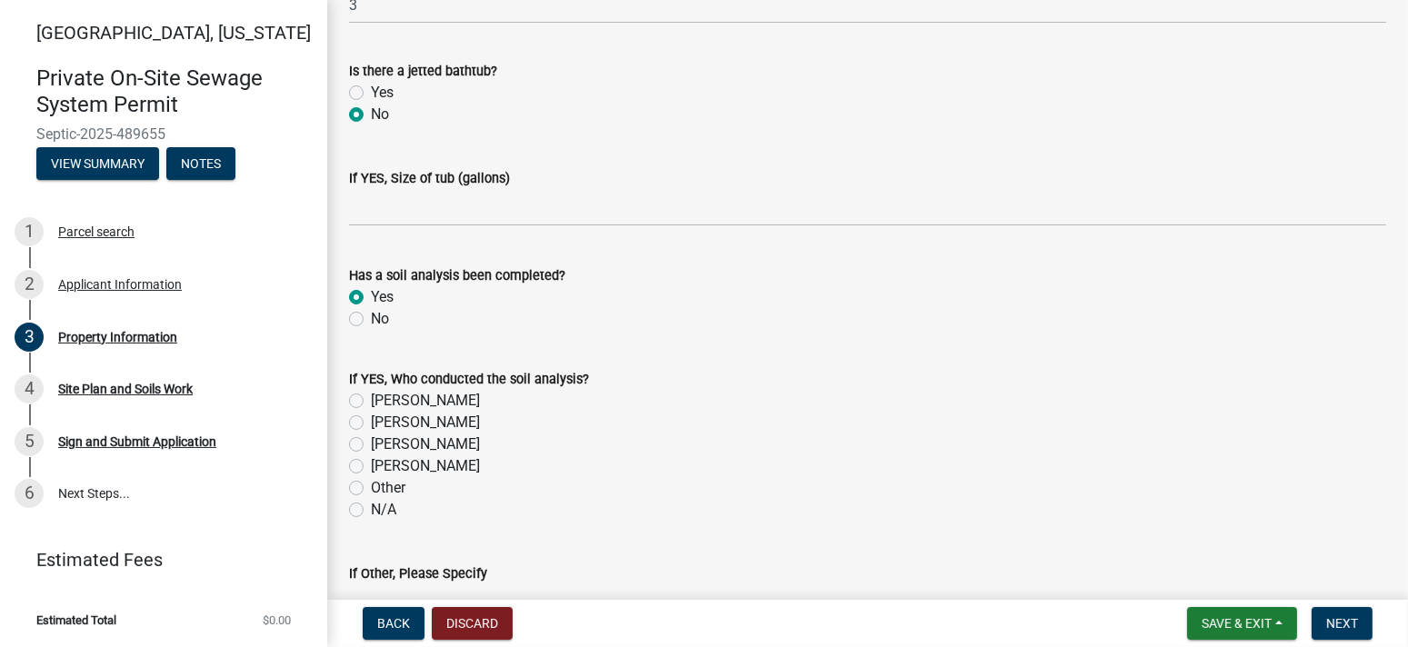
scroll to position [1460, 0]
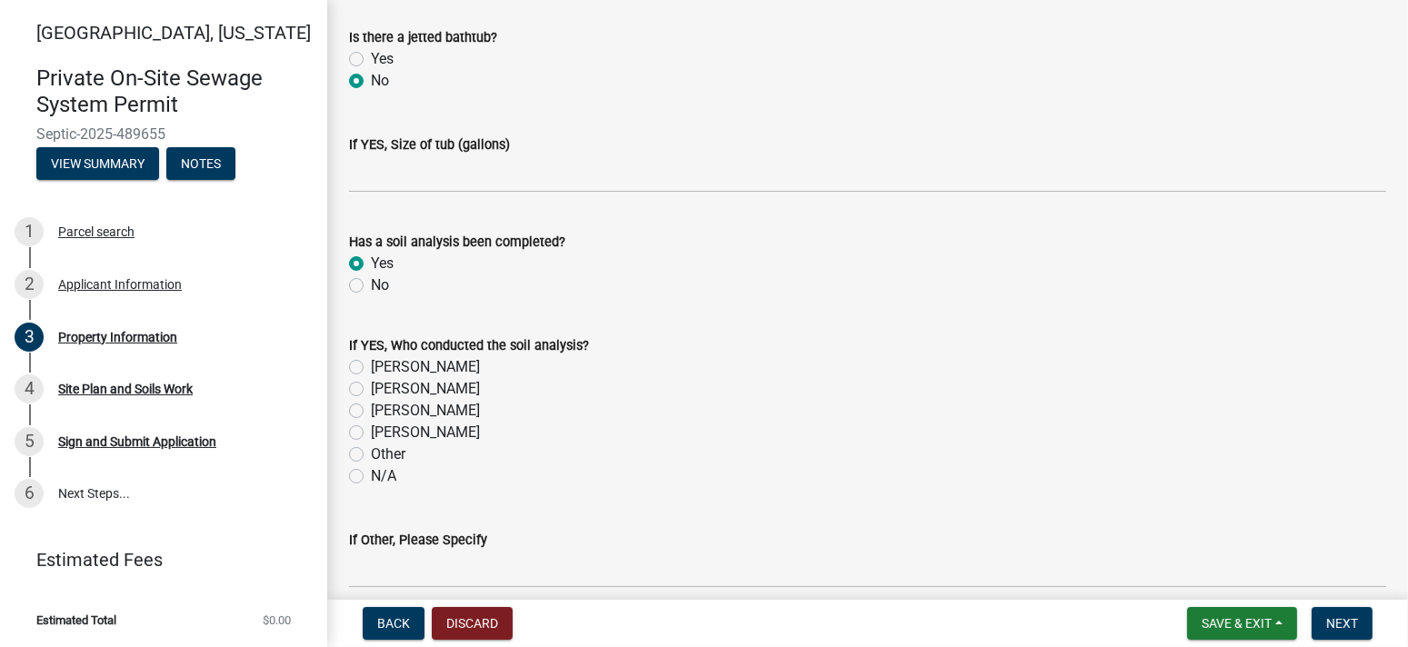
click at [371, 410] on label "[PERSON_NAME]" at bounding box center [425, 411] width 109 height 22
click at [371, 410] on input "[PERSON_NAME]" at bounding box center [377, 406] width 12 height 12
radio input "true"
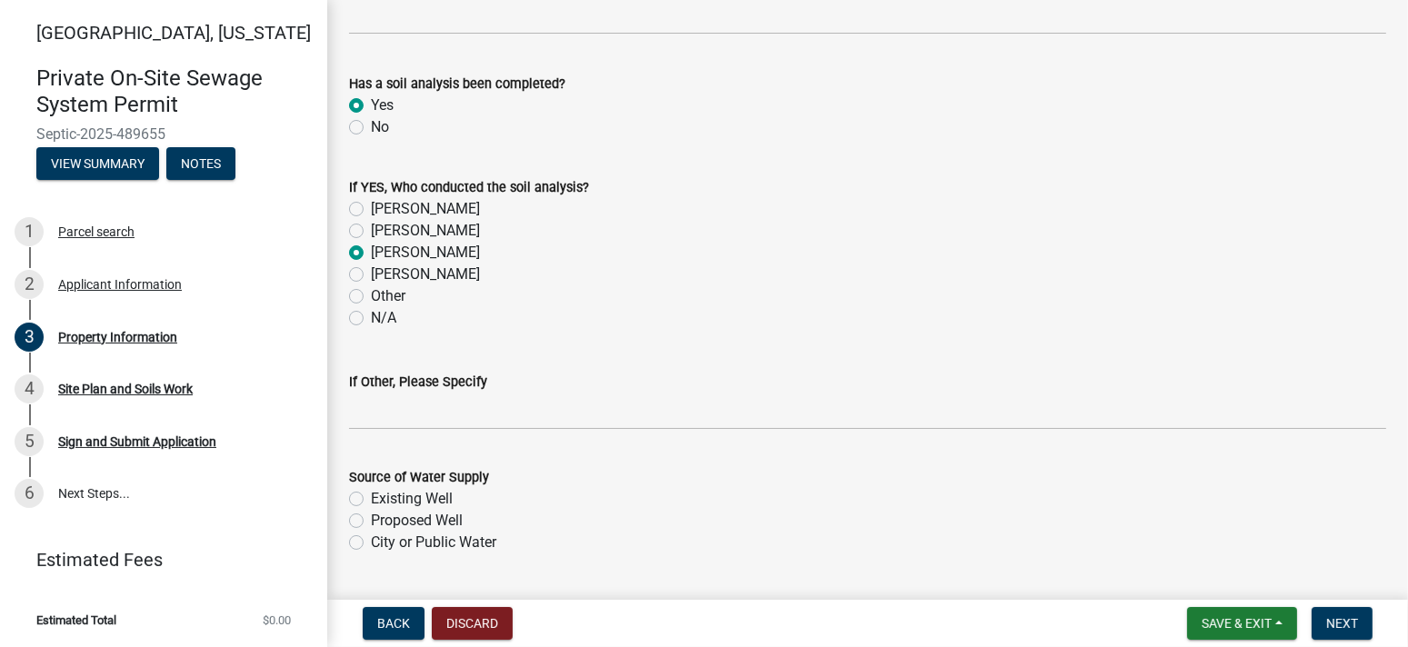
scroll to position [1665, 0]
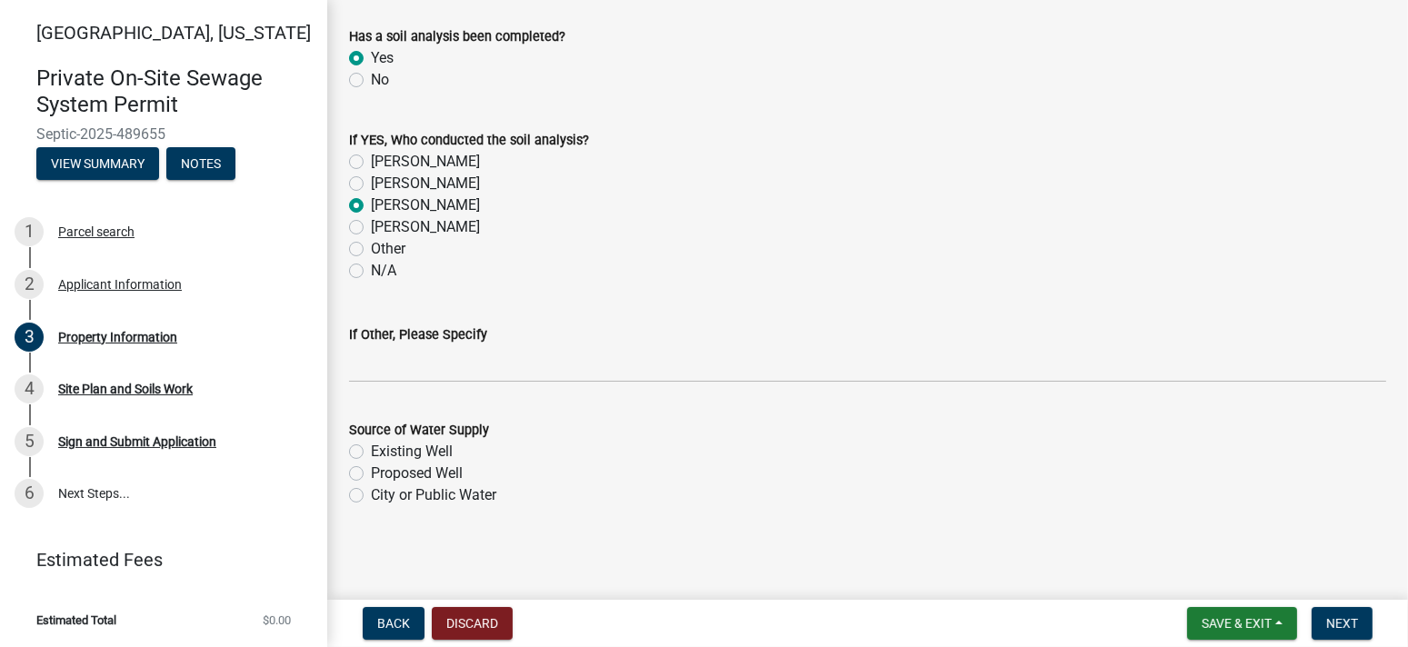
click at [371, 450] on label "Existing Well" at bounding box center [412, 452] width 82 height 22
click at [371, 450] on input "Existing Well" at bounding box center [377, 447] width 12 height 12
radio input "true"
click at [1334, 628] on span "Next" at bounding box center [1342, 623] width 32 height 15
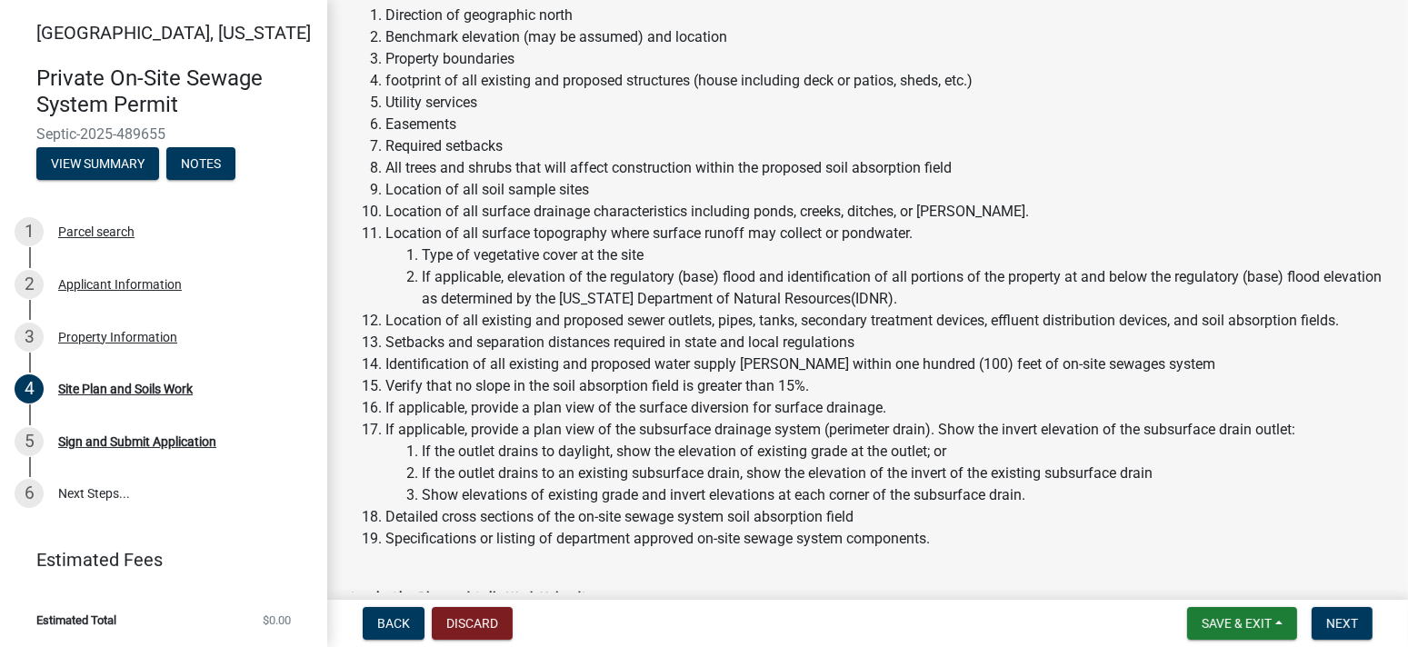
scroll to position [364, 0]
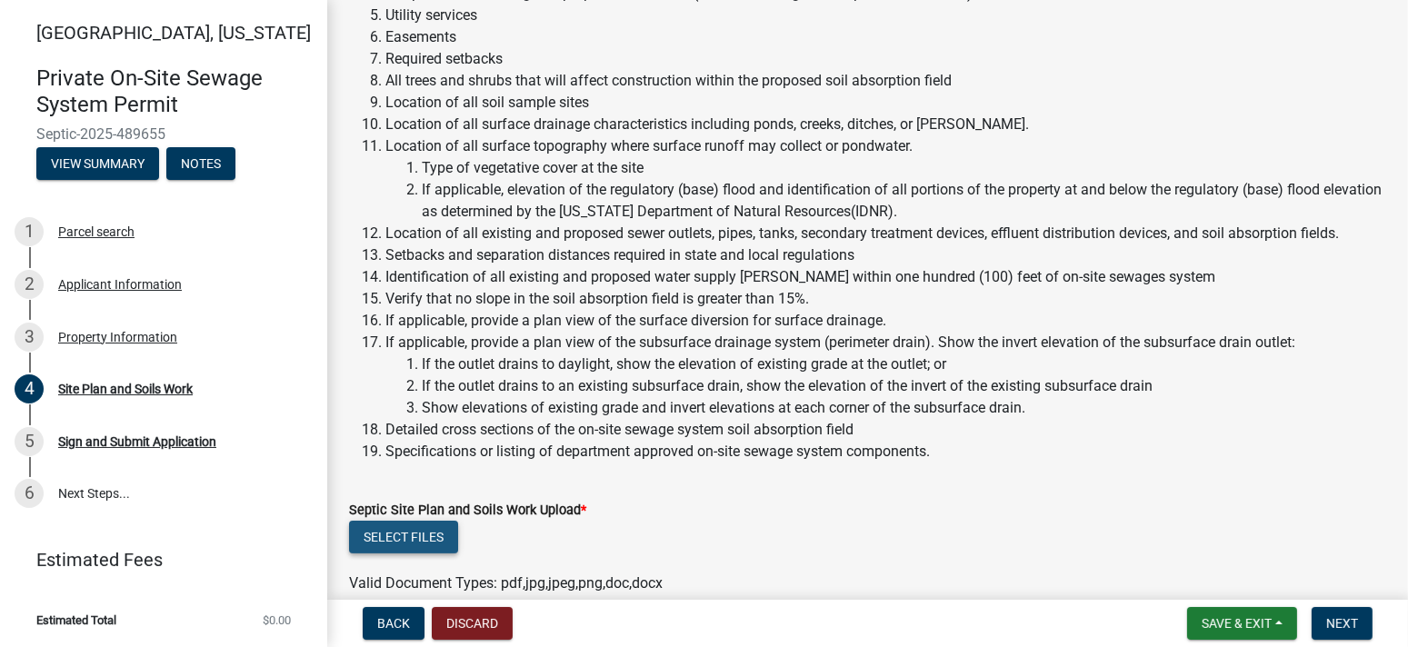
click at [433, 534] on button "Select files" at bounding box center [403, 537] width 109 height 33
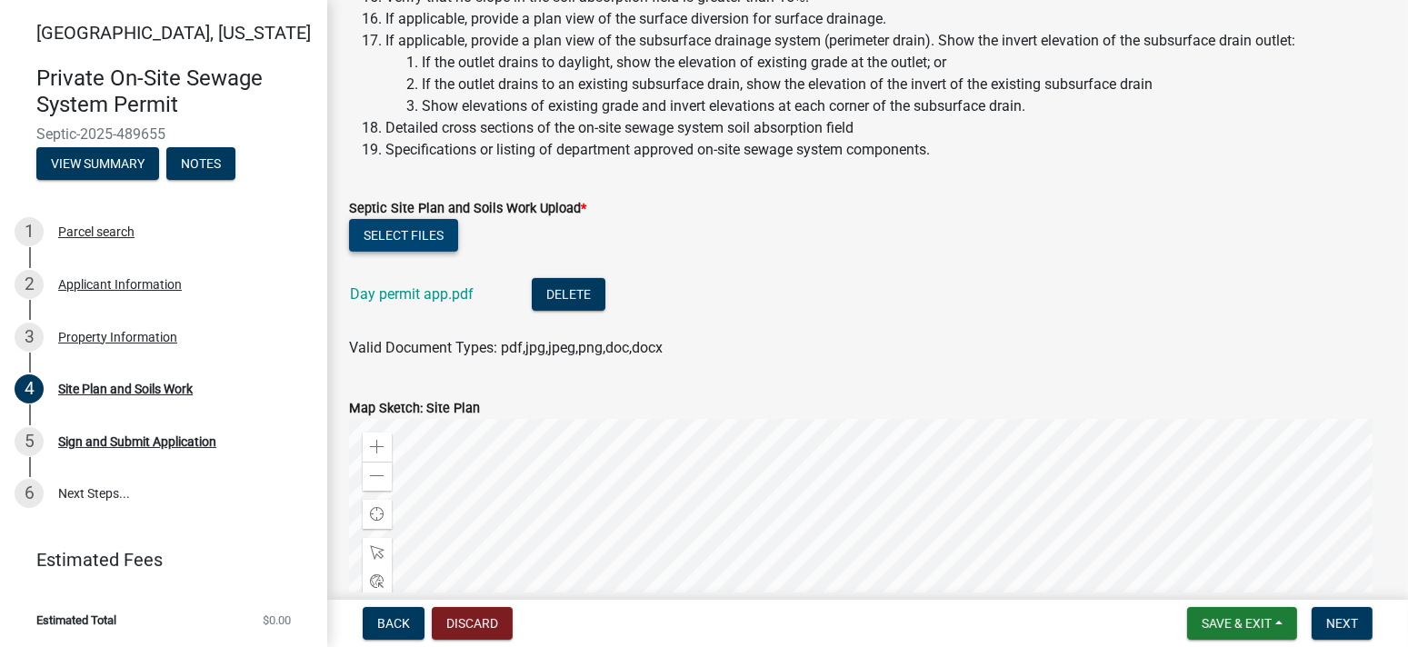
scroll to position [666, 0]
click at [1333, 620] on span "Next" at bounding box center [1342, 623] width 32 height 15
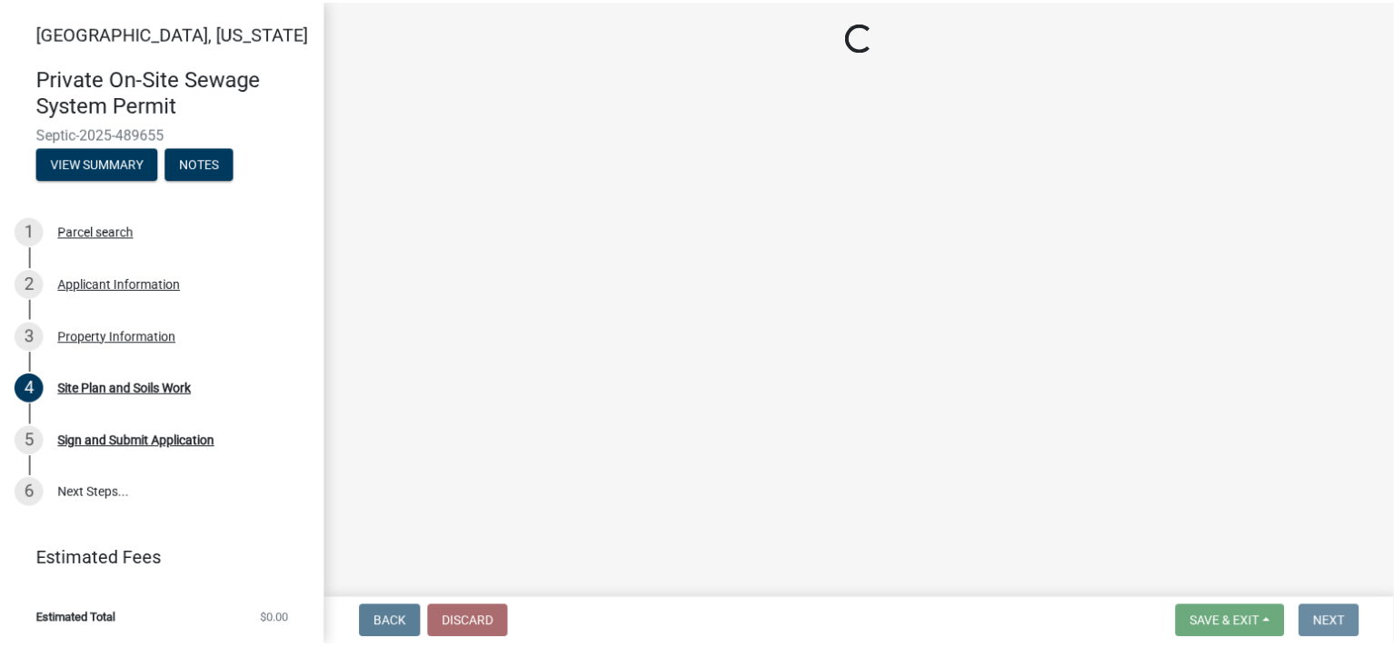
scroll to position [0, 0]
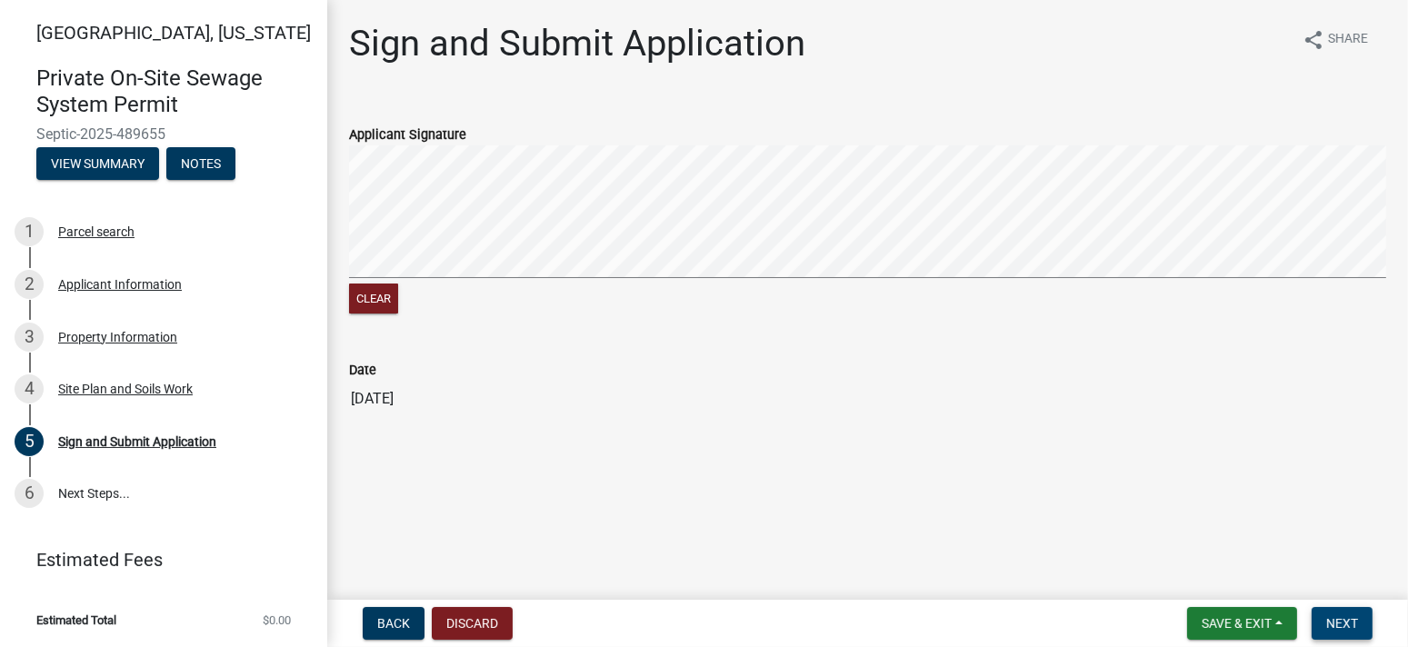
click at [1344, 621] on span "Next" at bounding box center [1342, 623] width 32 height 15
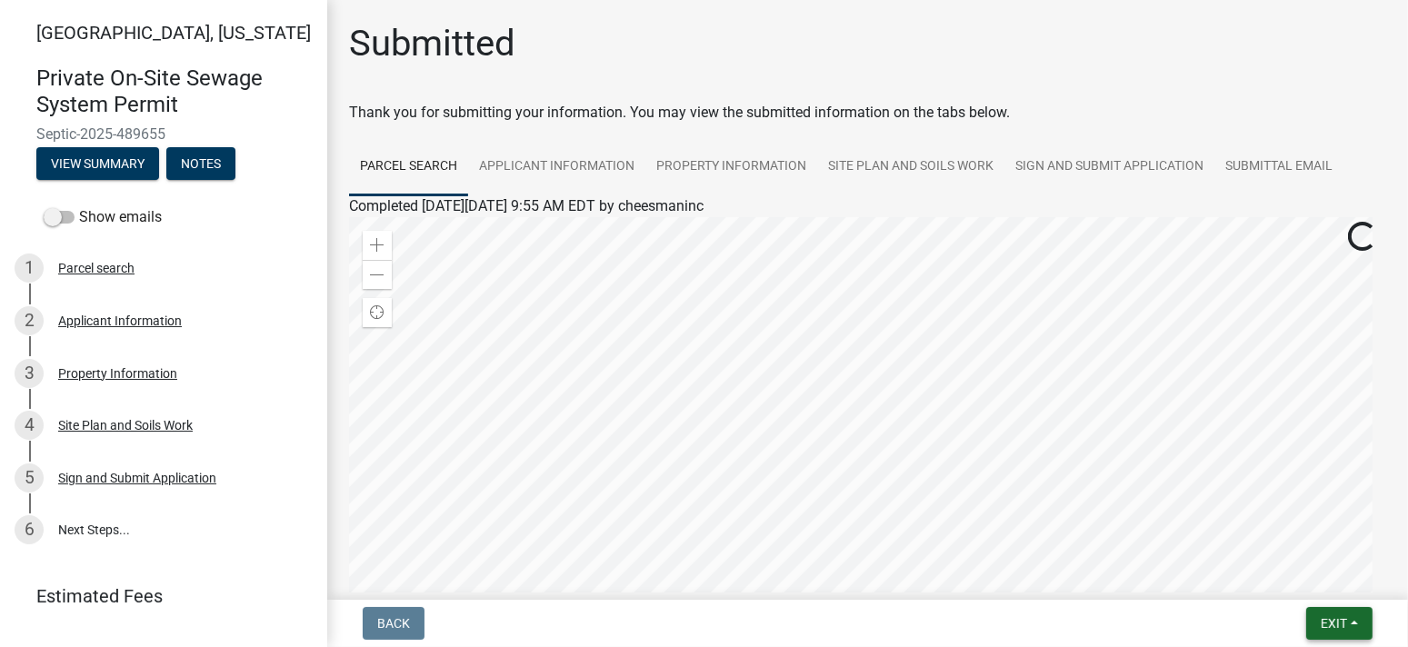
click at [1359, 620] on button "Exit" at bounding box center [1339, 623] width 66 height 33
click at [1315, 583] on button "Save & Exit" at bounding box center [1298, 576] width 145 height 44
